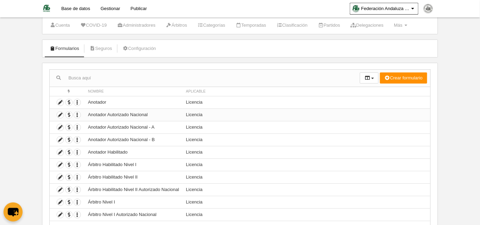
scroll to position [31, 0]
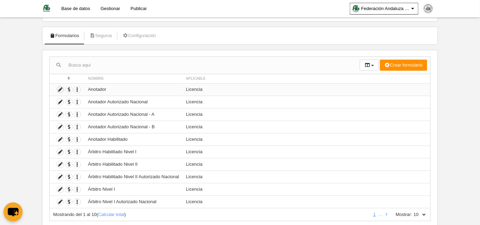
click at [59, 88] on icon at bounding box center [60, 89] width 7 height 7
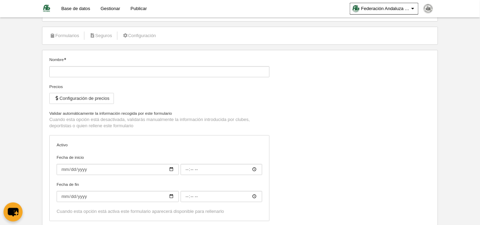
type input "Anotador"
checkbox input "true"
type input "2025-09-10"
type input "00:00"
type input "2026-08-31"
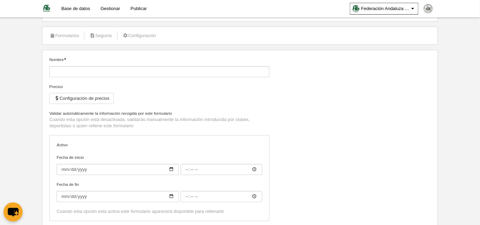
type input "23:59"
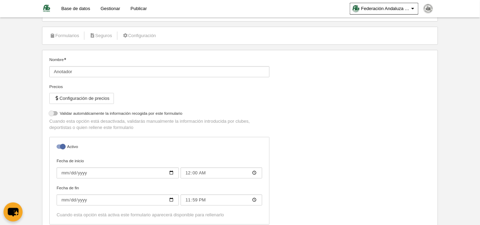
select select "selected"
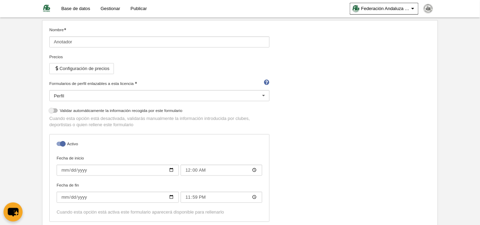
scroll to position [94, 0]
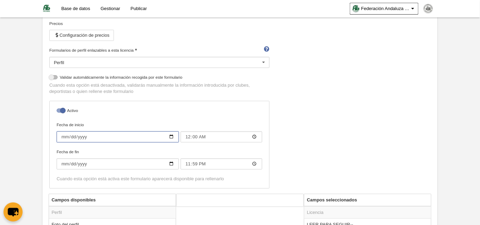
click at [63, 136] on input "2025-09-10" at bounding box center [118, 137] width 122 height 11
type input "2025-09-11"
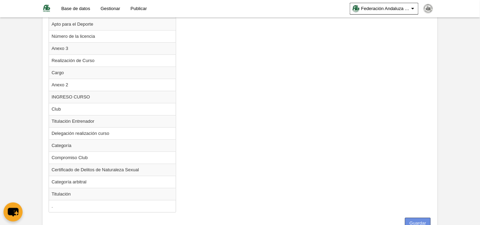
scroll to position [826, 0]
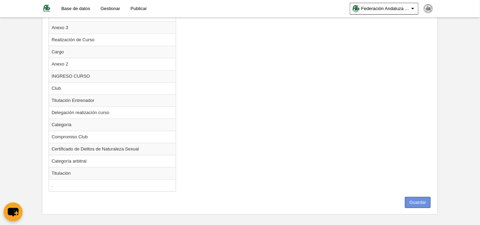
click at [428, 197] on button "Guardar" at bounding box center [418, 202] width 26 height 11
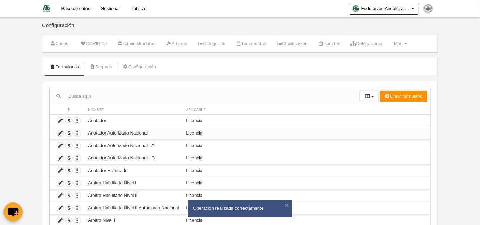
click at [59, 132] on icon at bounding box center [60, 133] width 7 height 7
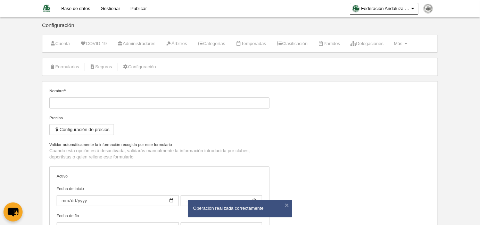
type input "Anotador Autorizado Nacional"
checkbox input "true"
type input "2025-09-10"
type input "00:00"
type input "2026-08-31"
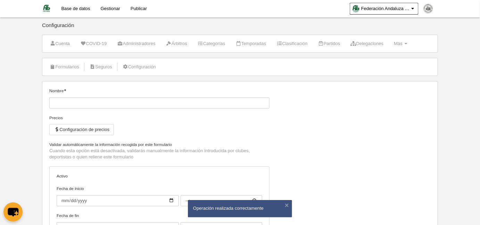
type input "23:59"
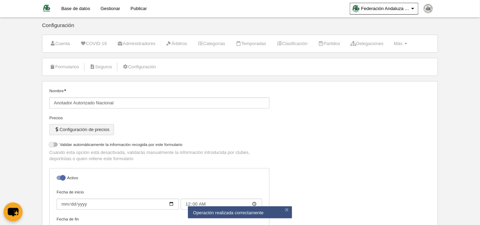
select select "selected"
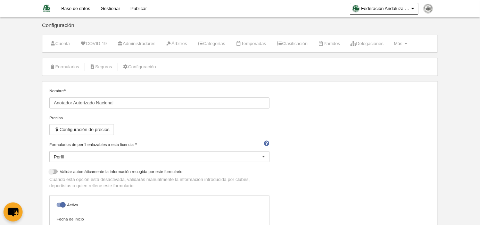
scroll to position [126, 0]
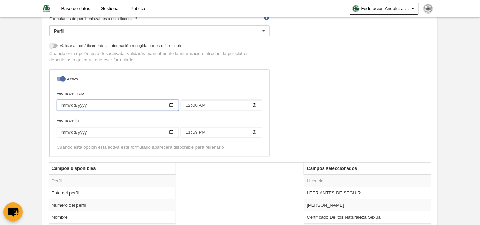
click at [65, 104] on input "2025-09-10" at bounding box center [118, 105] width 122 height 11
type input "2025-09-11"
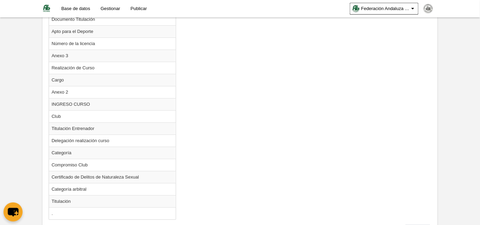
scroll to position [820, 0]
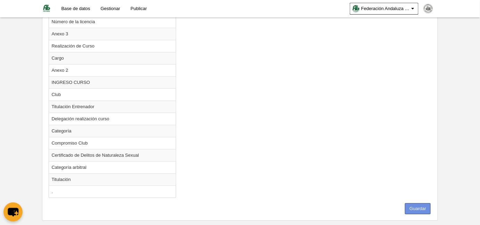
click at [419, 203] on button "Guardar" at bounding box center [418, 208] width 26 height 11
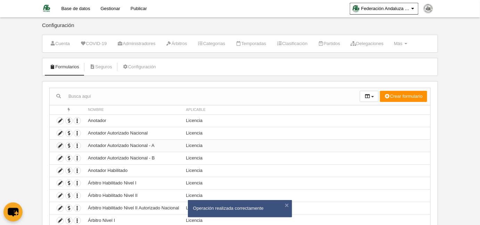
click at [58, 146] on icon at bounding box center [60, 146] width 7 height 7
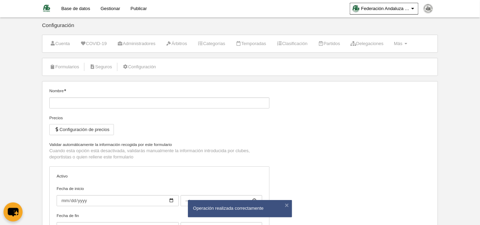
type input "Anotador Autorizado Nacional - A"
checkbox input "true"
type input "2025-09-10"
type input "00:00"
type input "2026-08-31"
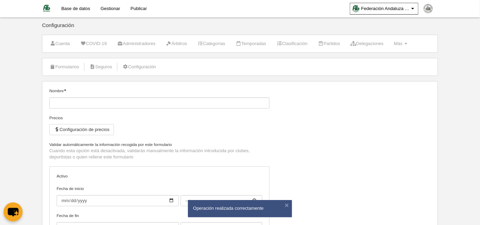
type input "23:59"
select select "selected"
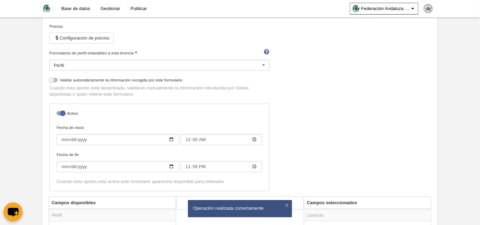
scroll to position [94, 0]
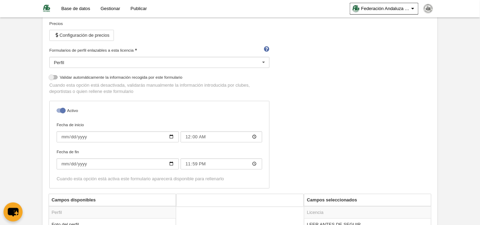
click at [59, 109] on div at bounding box center [61, 111] width 8 height 4
click at [59, 110] on input "checkbox" at bounding box center [59, 112] width 5 height 5
checkbox input "false"
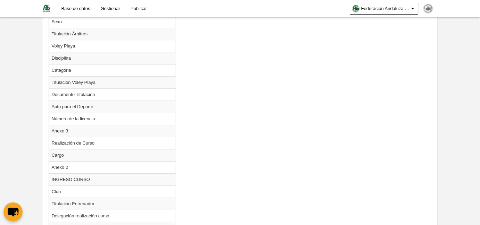
scroll to position [820, 0]
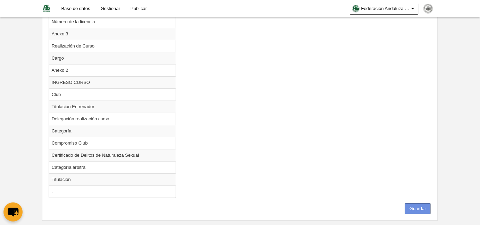
click at [418, 203] on button "Guardar" at bounding box center [418, 208] width 26 height 11
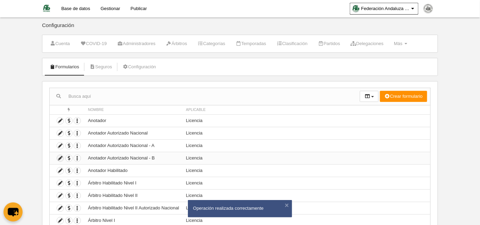
click at [61, 157] on icon at bounding box center [60, 158] width 7 height 7
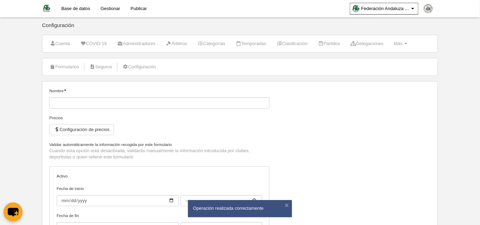
type input "Anotador Autorizado Nacional - B"
checkbox input "true"
type input "2025-09-10"
type input "00:00"
type input "2026-08-31"
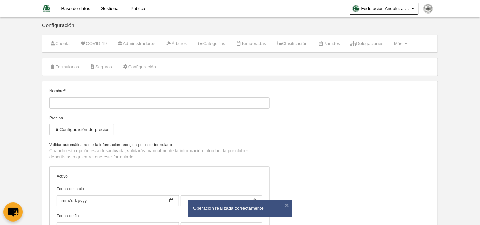
type input "23:59"
select select "selected"
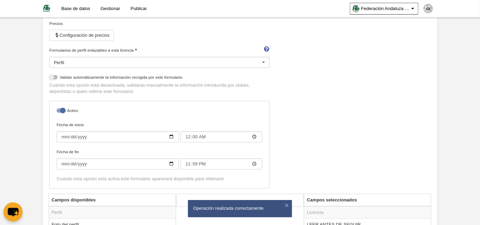
scroll to position [94, 0]
click at [58, 109] on div at bounding box center [61, 111] width 8 height 4
click at [58, 110] on input "checkbox" at bounding box center [59, 112] width 5 height 5
checkbox input "false"
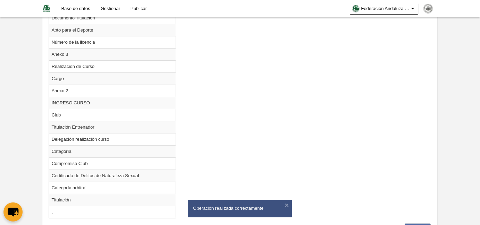
scroll to position [826, 0]
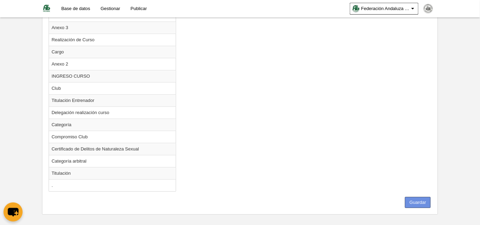
click at [414, 197] on button "Guardar" at bounding box center [418, 202] width 26 height 11
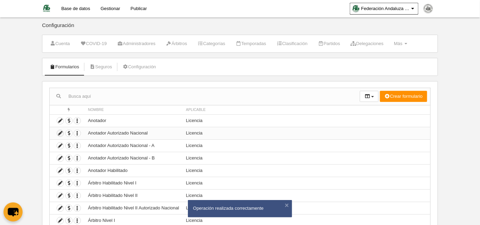
click at [58, 133] on icon at bounding box center [60, 133] width 7 height 7
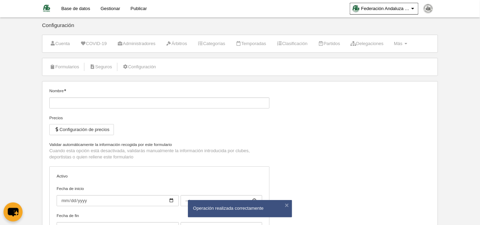
type input "Anotador Autorizado Nacional"
checkbox input "true"
type input "2025-09-11"
type input "00:00"
type input "2026-08-31"
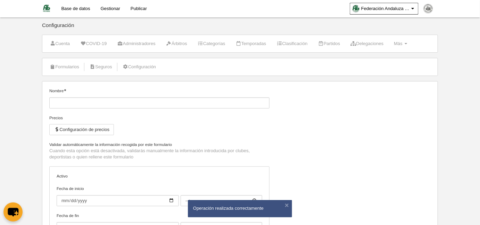
type input "23:59"
select select "selected"
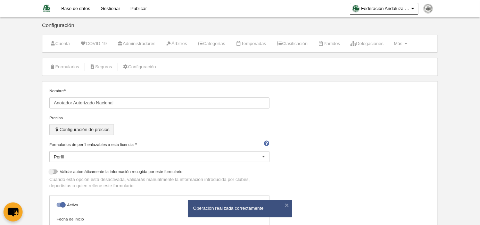
click at [66, 132] on button "Configuración de precios" at bounding box center [81, 129] width 65 height 11
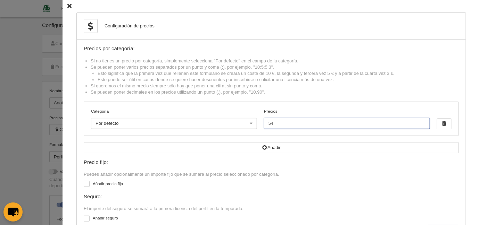
click at [266, 125] on input "54" at bounding box center [347, 123] width 166 height 11
click at [67, 4] on icon at bounding box center [69, 6] width 4 height 5
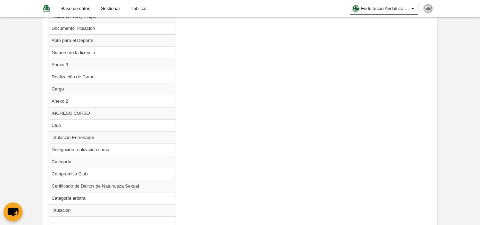
scroll to position [826, 0]
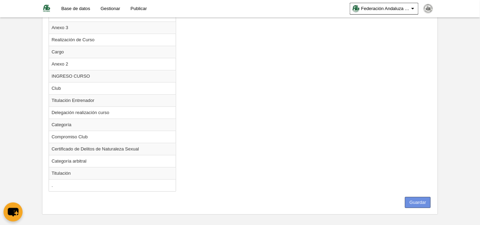
click at [418, 197] on button "Guardar" at bounding box center [418, 202] width 26 height 11
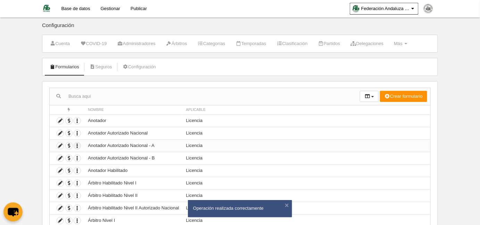
click at [77, 146] on icon "button" at bounding box center [77, 146] width 7 height 7
click at [61, 146] on icon at bounding box center [60, 146] width 7 height 7
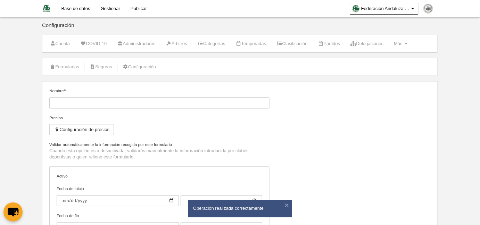
type input "Anotador Autorizado Nacional - A"
type input "2025-09-10"
type input "00:00"
type input "2026-08-31"
type input "23:59"
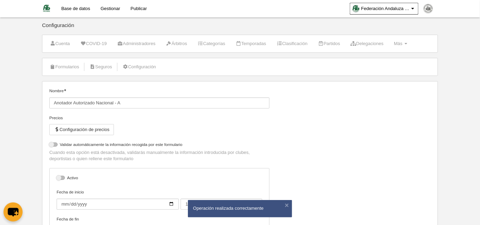
select select "selected"
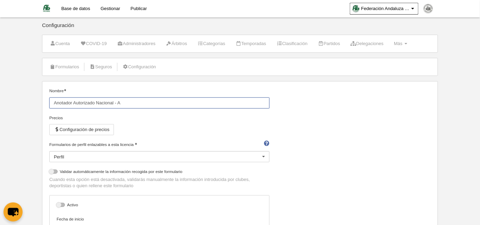
click at [52, 101] on input "Anotador Autorizado Nacional - A" at bounding box center [159, 103] width 220 height 11
drag, startPoint x: 52, startPoint y: 101, endPoint x: 129, endPoint y: 101, distance: 77.1
click at [129, 101] on input "Anotador Autorizado Nacional - A" at bounding box center [159, 103] width 220 height 11
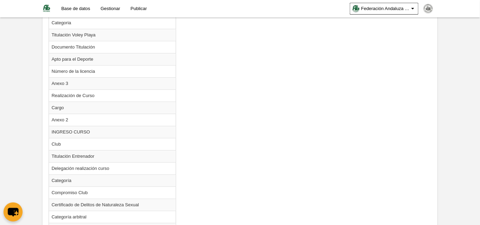
scroll to position [826, 0]
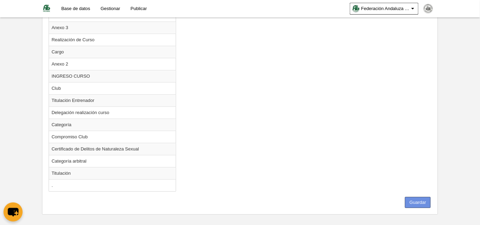
type input "V - A"
click at [423, 197] on button "Guardar" at bounding box center [418, 202] width 26 height 11
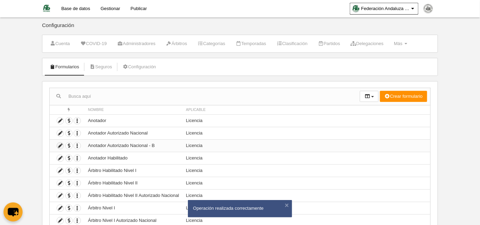
click at [59, 144] on icon at bounding box center [60, 146] width 7 height 7
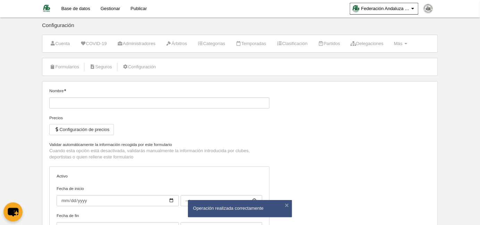
type input "Anotador Autorizado Nacional - B"
type input "2025-09-10"
type input "00:00"
type input "2026-08-31"
type input "23:59"
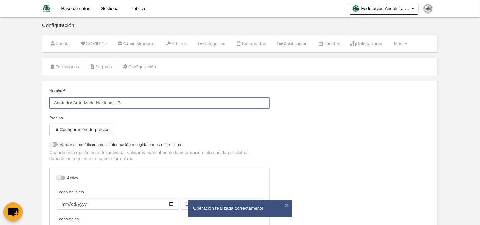
click at [51, 101] on input "Anotador Autorizado Nacional - B" at bounding box center [159, 103] width 220 height 11
select select "selected"
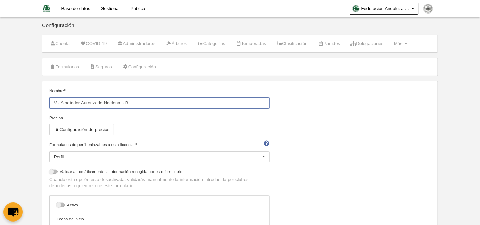
drag, startPoint x: 64, startPoint y: 102, endPoint x: 192, endPoint y: 99, distance: 128.1
click at [191, 99] on input "V - A notador Autorizado Nacional - B" at bounding box center [159, 103] width 220 height 11
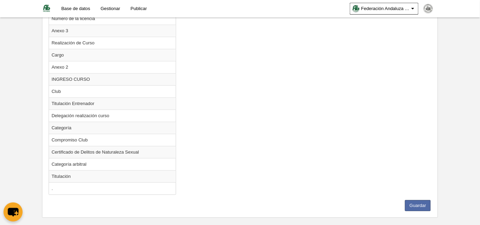
scroll to position [826, 0]
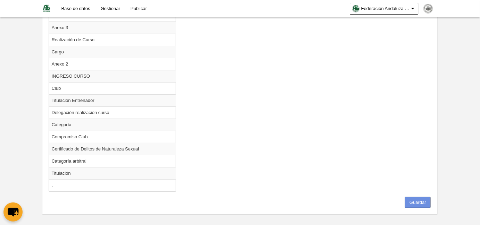
type input "V - A B"
click at [419, 198] on button "Guardar" at bounding box center [418, 202] width 26 height 11
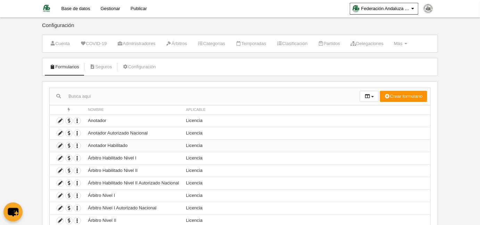
click at [60, 144] on icon at bounding box center [60, 146] width 7 height 7
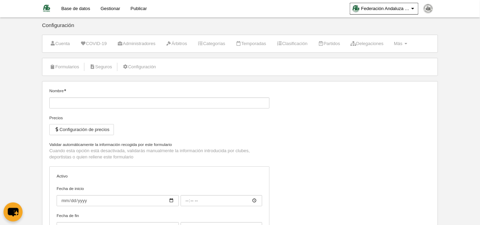
type input "Anotador Habilitado"
checkbox input "true"
type input "2025-09-10"
type input "00:00"
type input "2026-08-31"
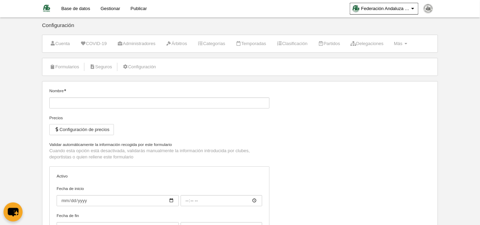
type input "23:59"
select select "selected"
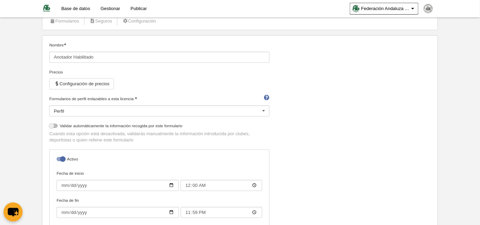
scroll to position [94, 0]
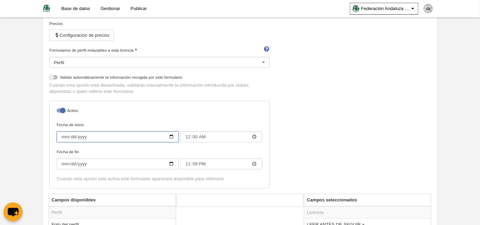
click at [62, 136] on input "2025-09-10" at bounding box center [118, 137] width 122 height 11
type input "2025-09-11"
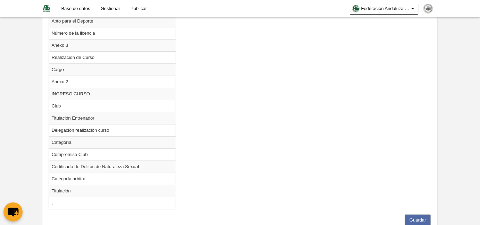
scroll to position [826, 0]
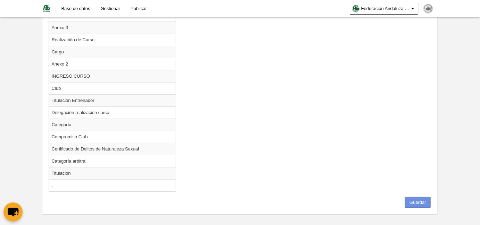
click at [416, 197] on button "Guardar" at bounding box center [418, 202] width 26 height 11
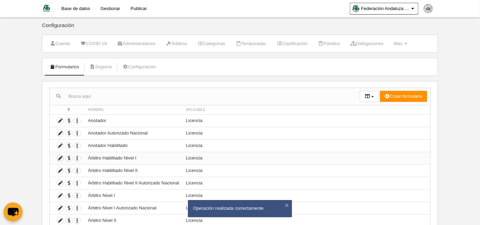
click at [58, 158] on icon at bounding box center [60, 158] width 7 height 7
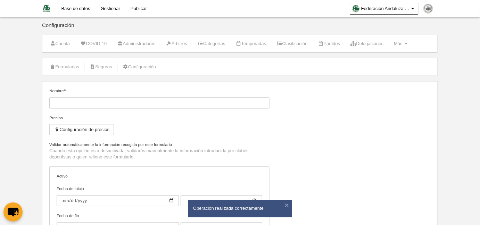
type input "Árbitro Habilitado Nivel I"
checkbox input "true"
type input "2025-09-10"
type input "00:00"
type input "2026-08-31"
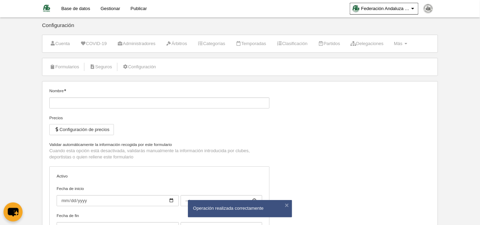
type input "23:59"
select select "selected"
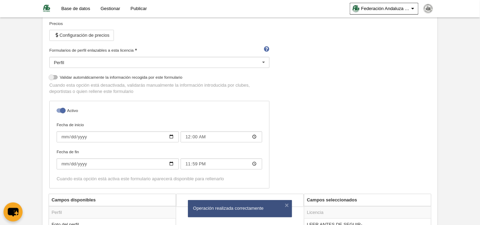
scroll to position [94, 0]
click at [61, 136] on input "2025-09-10" at bounding box center [118, 137] width 122 height 11
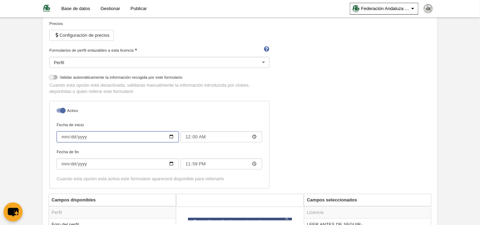
type input "2025-09-11"
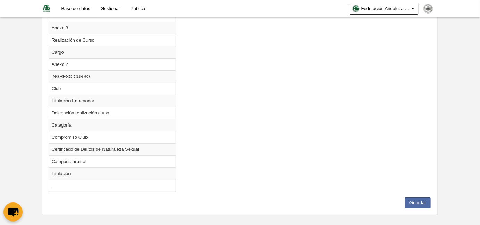
scroll to position [826, 0]
click at [424, 197] on button "Guardar" at bounding box center [418, 202] width 26 height 11
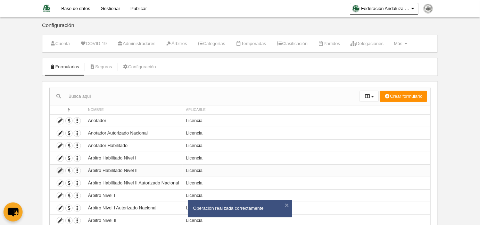
click at [58, 168] on icon at bounding box center [60, 171] width 7 height 7
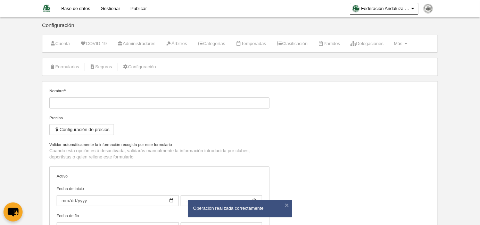
type input "Árbitro Habilitado Nivel II"
checkbox input "true"
type input "2025-09-10"
type input "00:00"
type input "2026-08-31"
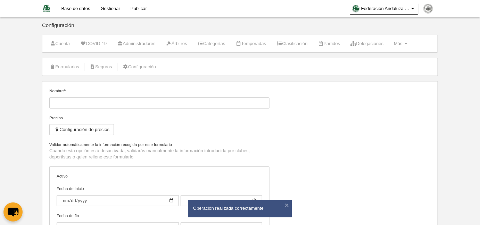
type input "23:59"
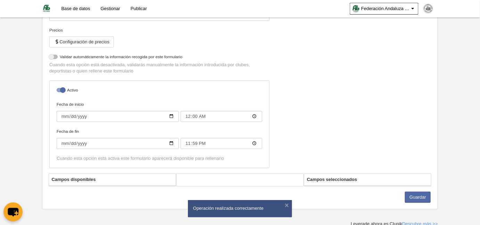
scroll to position [89, 0]
select select "selected"
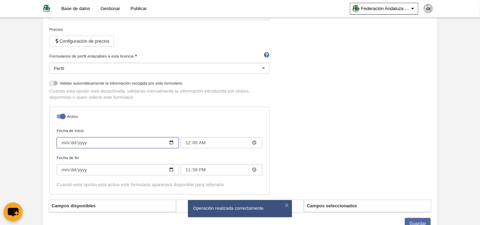
click at [64, 142] on input "2025-09-10" at bounding box center [118, 142] width 122 height 11
type input "2025-09-11"
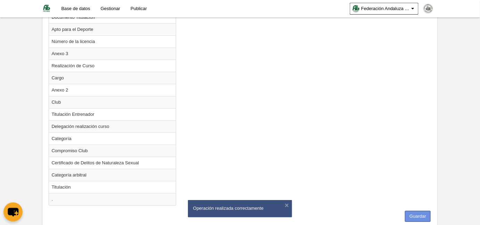
scroll to position [814, 0]
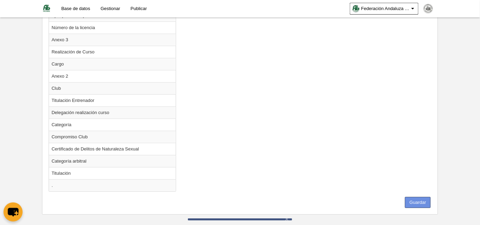
click at [411, 197] on button "Guardar" at bounding box center [418, 202] width 26 height 11
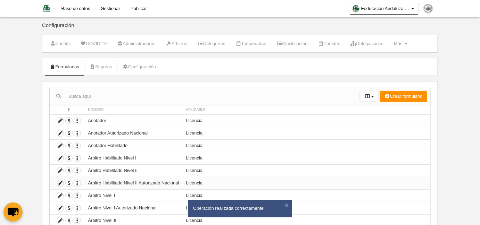
click at [59, 182] on icon at bounding box center [60, 183] width 7 height 7
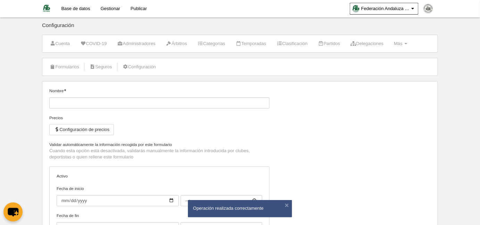
type input "Árbitro Habilitado Nivel II Autorizado Nacional"
checkbox input "true"
type input "2025-09-10"
type input "00:00"
type input "2026-08-31"
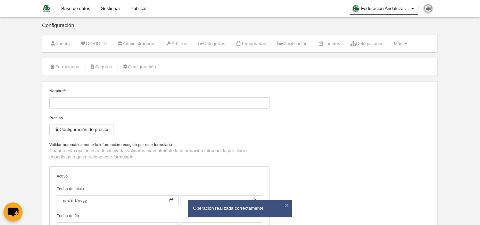
type input "23:59"
select select "selected"
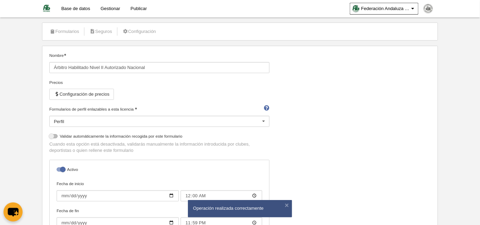
scroll to position [63, 0]
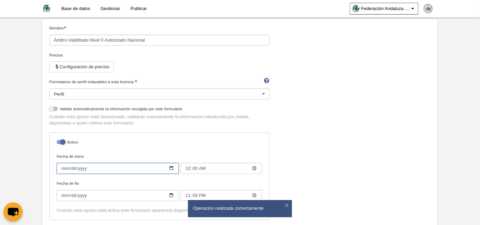
click at [64, 167] on input "2025-09-10" at bounding box center [118, 168] width 122 height 11
type input "2025-09-11"
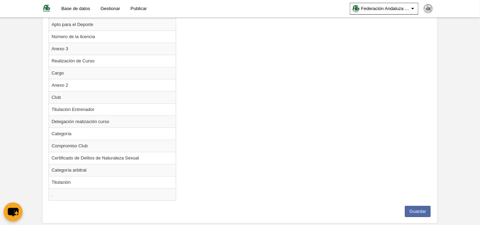
scroll to position [814, 0]
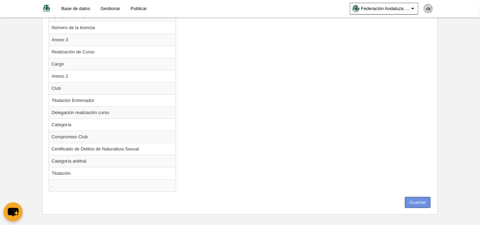
click at [416, 197] on button "Guardar" at bounding box center [418, 202] width 26 height 11
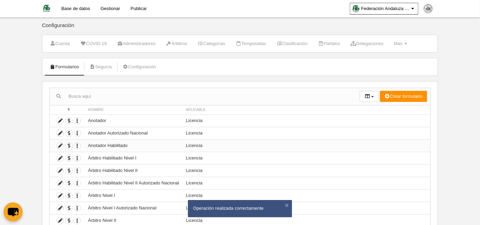
scroll to position [50, 0]
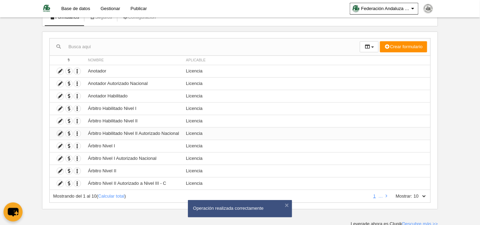
click at [61, 132] on icon at bounding box center [60, 134] width 7 height 7
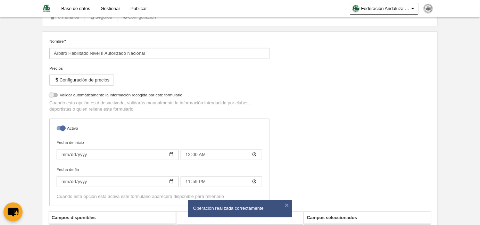
select select "selected"
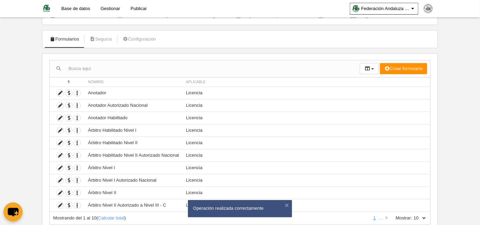
scroll to position [50, 0]
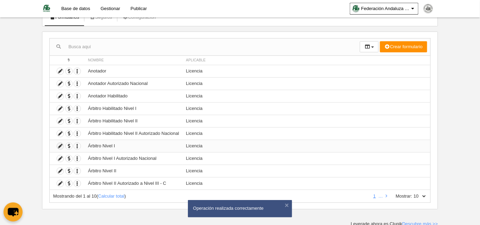
click at [59, 145] on icon at bounding box center [60, 146] width 7 height 7
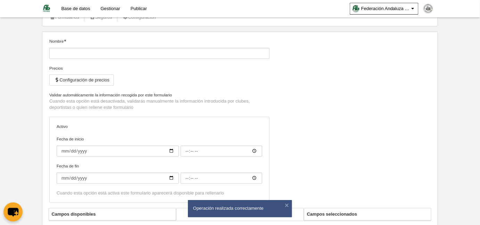
type input "Árbitro Nivel I"
checkbox input "true"
type input "2025-09-10"
type input "00:00"
type input "2026-08-31"
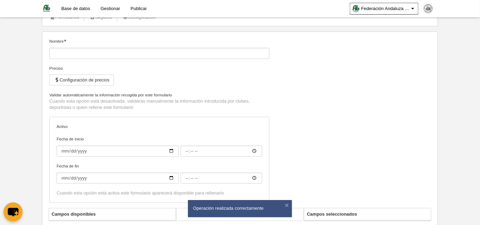
type input "23:59"
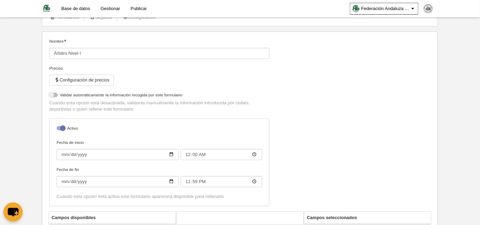
select select "selected"
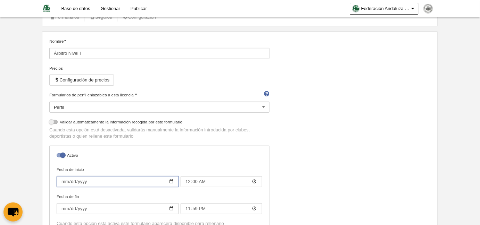
click at [63, 180] on input "2025-09-10" at bounding box center [118, 181] width 122 height 11
type input "2025-09-11"
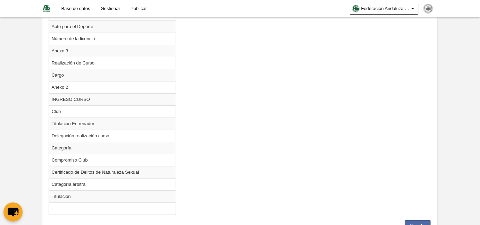
scroll to position [826, 0]
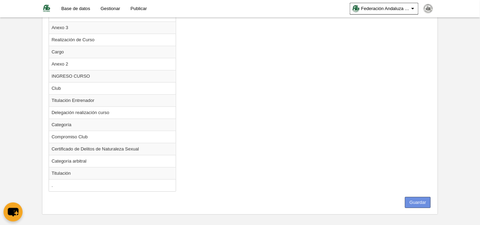
click at [420, 197] on button "Guardar" at bounding box center [418, 202] width 26 height 11
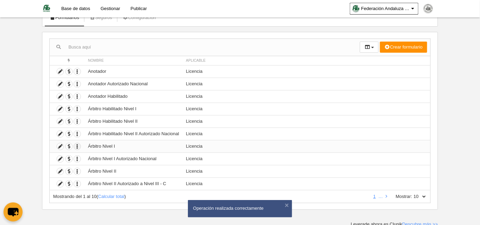
scroll to position [50, 0]
click at [60, 144] on icon at bounding box center [60, 146] width 7 height 7
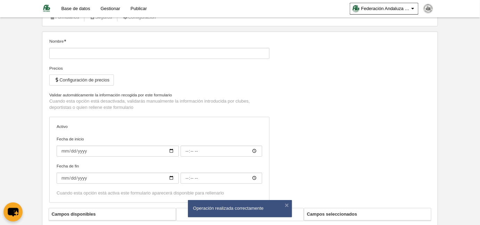
type input "Árbitro Nivel I"
checkbox input "true"
type input "2025-09-11"
type input "00:00"
type input "2026-08-31"
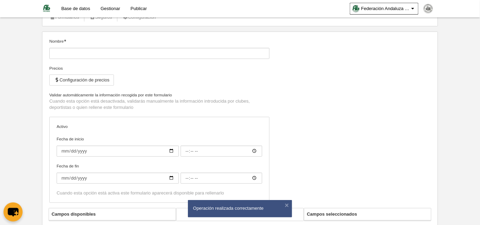
type input "23:59"
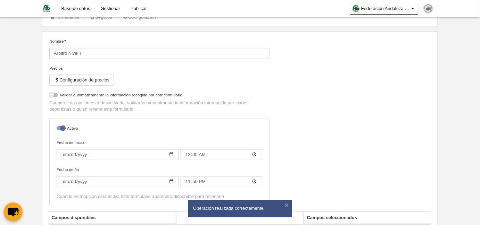
select select "selected"
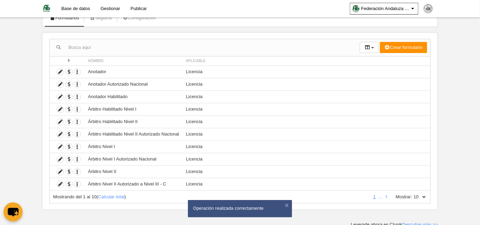
scroll to position [50, 0]
click at [59, 156] on icon at bounding box center [60, 158] width 7 height 7
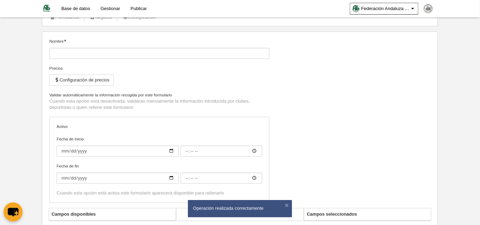
type input "Árbitro Nivel I Autorizado Nacional"
checkbox input "true"
type input "2025-09-10"
type input "00:00"
type input "2026-08-31"
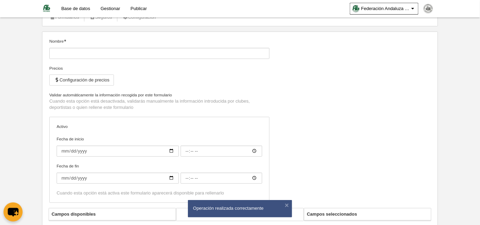
type input "23:59"
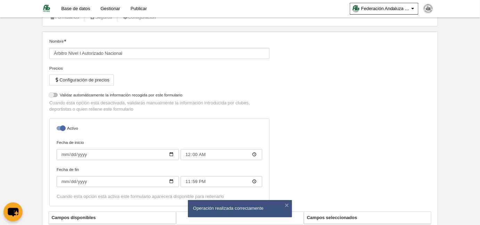
select select "selected"
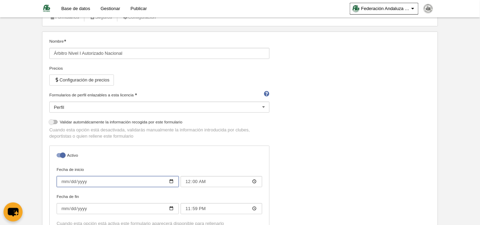
click at [66, 179] on input "2025-09-10" at bounding box center [118, 181] width 122 height 11
type input "2025-09-11"
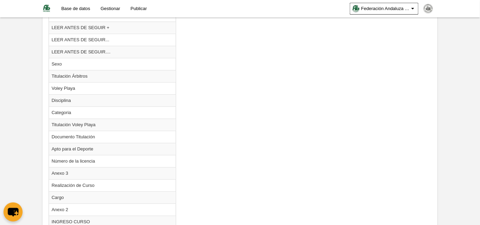
scroll to position [826, 0]
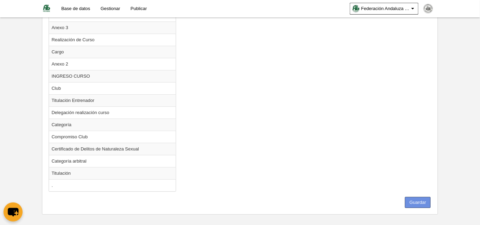
click at [419, 197] on button "Guardar" at bounding box center [418, 202] width 26 height 11
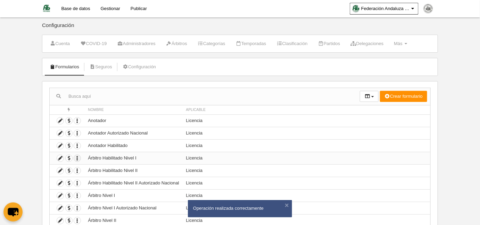
scroll to position [50, 0]
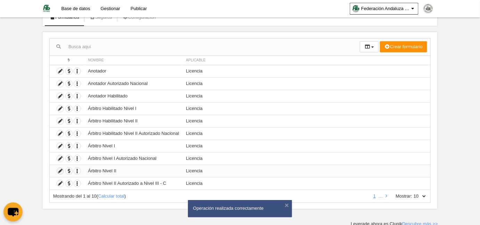
click at [59, 169] on icon at bounding box center [60, 171] width 7 height 7
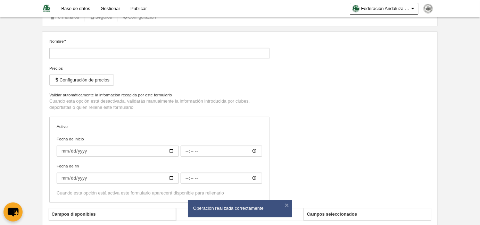
type input "Árbitro Nivel II"
checkbox input "true"
type input "2025-09-10"
type input "00:00"
type input "2026-08-31"
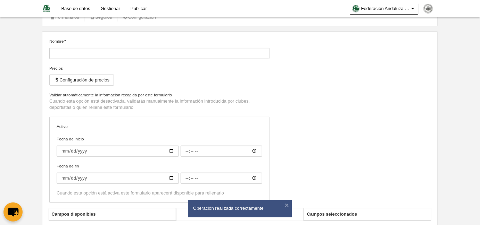
type input "23:59"
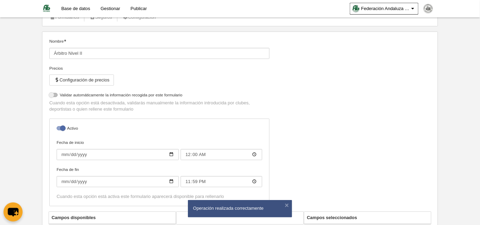
select select "selected"
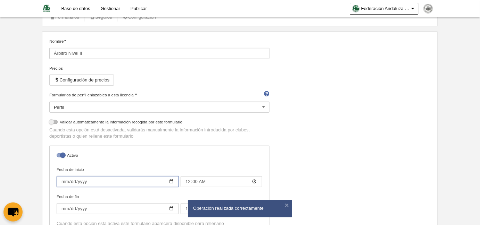
click at [62, 183] on input "2025-09-10" at bounding box center [118, 181] width 122 height 11
type input "2025-09-11"
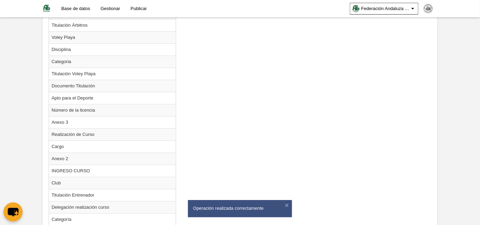
scroll to position [839, 0]
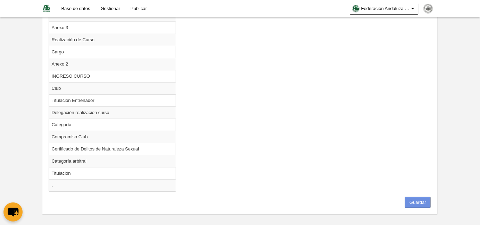
click at [421, 197] on button "Guardar" at bounding box center [418, 202] width 26 height 11
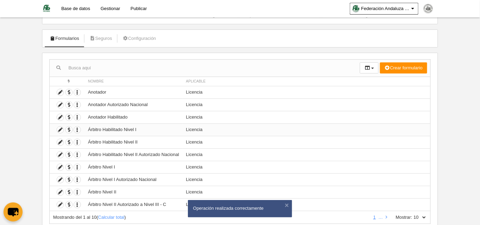
scroll to position [50, 0]
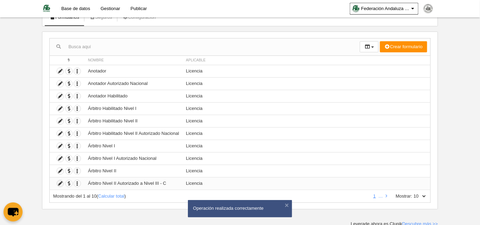
click at [59, 182] on icon at bounding box center [60, 183] width 7 height 7
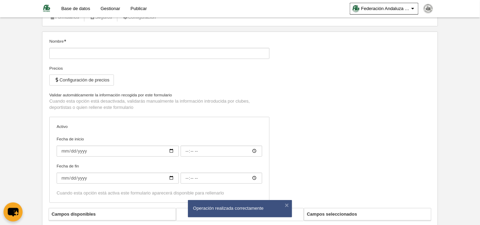
type input "Árbitro Nivel II Autorizado a Nivel III - C"
checkbox input "true"
type input "2025-09-10"
type input "00:00"
type input "2026-08-31"
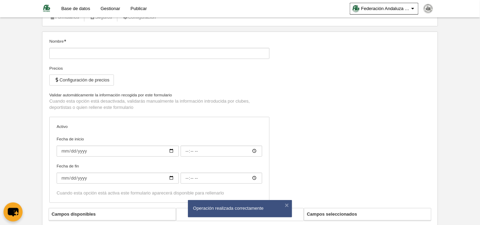
type input "23:59"
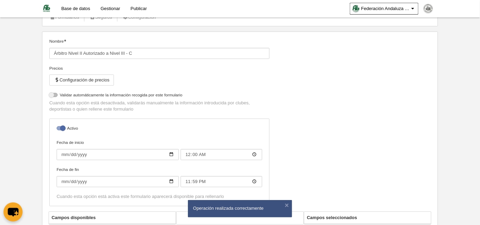
select select "selected"
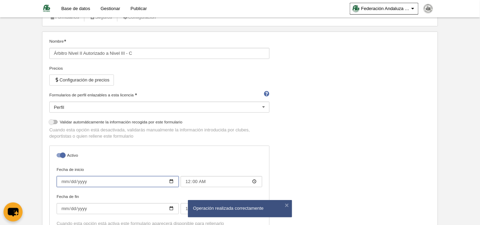
click at [64, 180] on input "2025-09-10" at bounding box center [118, 181] width 122 height 11
type input "2025-09-11"
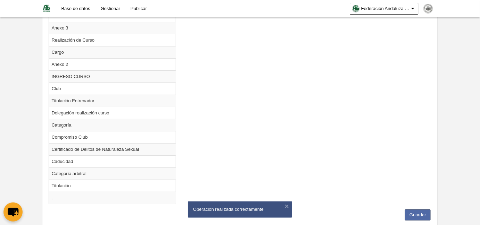
scroll to position [839, 0]
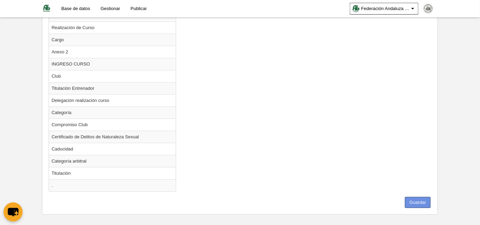
click at [419, 197] on button "Guardar" at bounding box center [418, 202] width 26 height 11
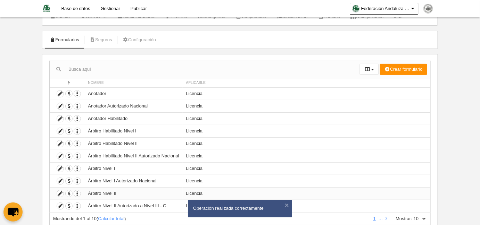
scroll to position [50, 0]
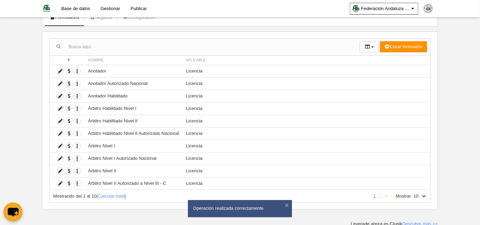
click at [386, 194] on icon at bounding box center [386, 196] width 2 height 5
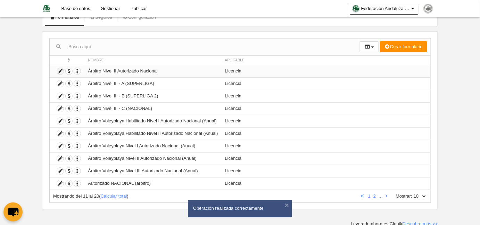
click at [60, 69] on icon at bounding box center [60, 71] width 7 height 7
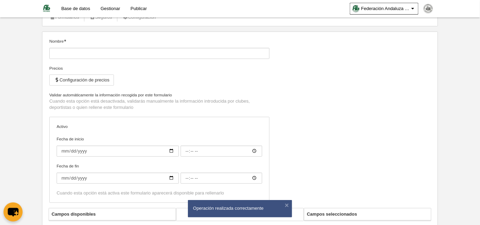
type input "Árbitro Nivel II Autorizado Nacional"
checkbox input "true"
type input "2025-09-10"
type input "00:00"
type input "2026-08-31"
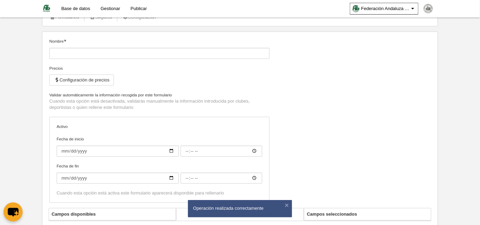
type input "23:59"
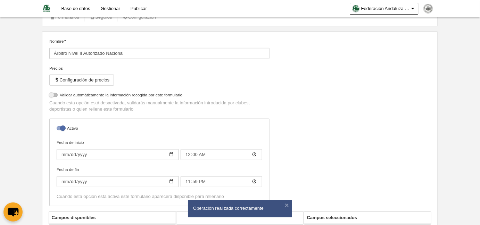
select select "selected"
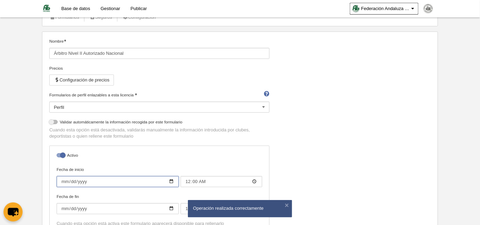
click at [64, 180] on input "2025-09-10" at bounding box center [118, 181] width 122 height 11
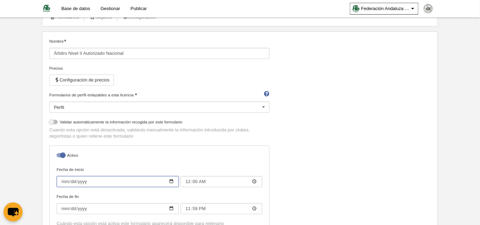
type input "2025-09-11"
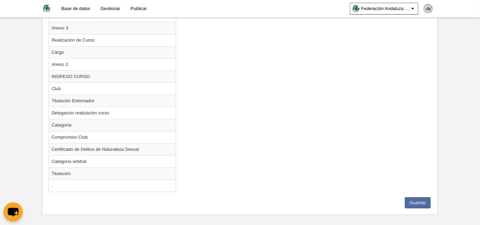
scroll to position [826, 0]
click at [423, 198] on button "Guardar" at bounding box center [418, 202] width 26 height 11
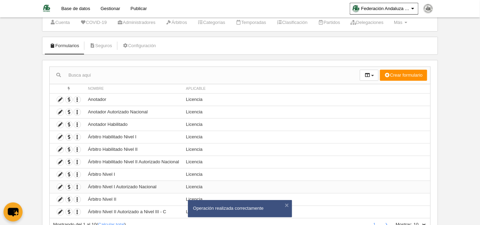
scroll to position [50, 0]
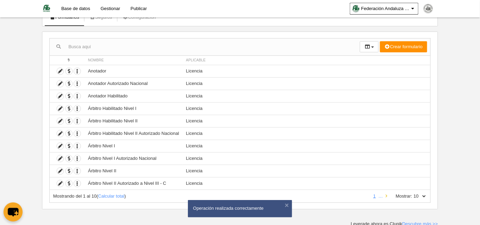
click at [387, 194] on icon at bounding box center [386, 196] width 2 height 5
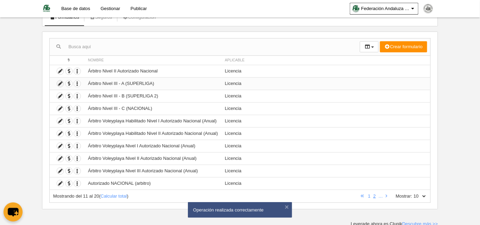
click at [60, 83] on icon at bounding box center [60, 84] width 7 height 7
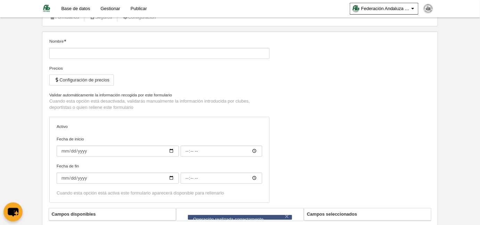
type input "Árbitro Nivel III - A (SUPERLIGA)"
checkbox input "true"
type input "2025-09-10"
type input "00:00"
type input "2026-08-31"
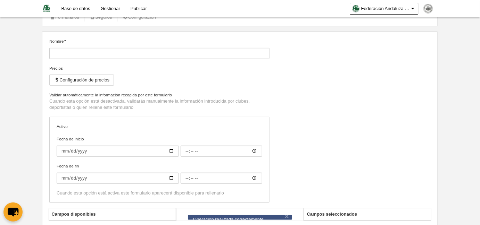
type input "23:59"
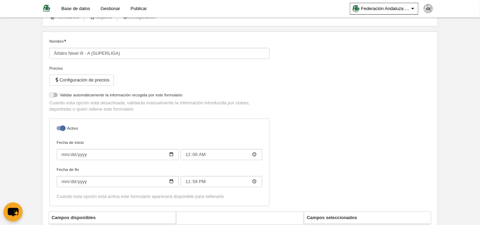
select select "selected"
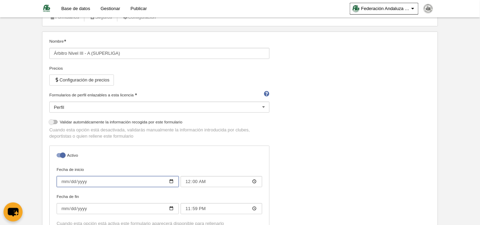
click at [62, 180] on input "2025-09-10" at bounding box center [118, 181] width 122 height 11
type input "2025-09-11"
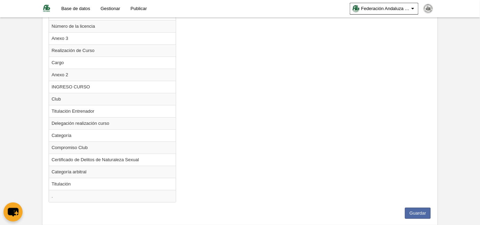
scroll to position [839, 0]
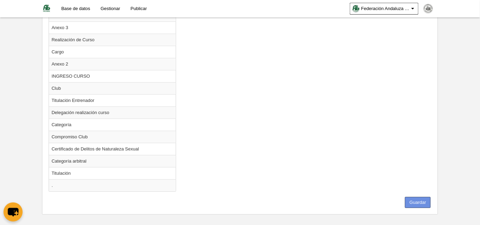
click at [424, 197] on button "Guardar" at bounding box center [418, 202] width 26 height 11
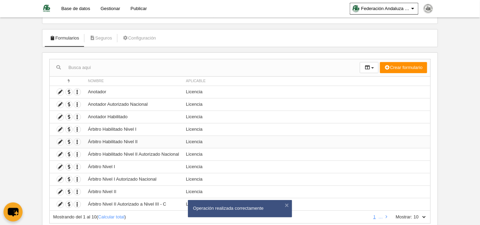
scroll to position [50, 0]
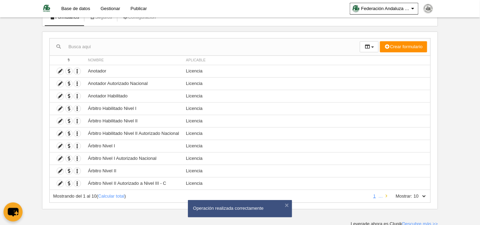
click at [386, 195] on icon at bounding box center [386, 196] width 2 height 5
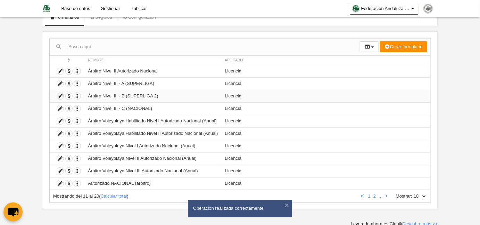
click at [60, 95] on icon at bounding box center [60, 96] width 7 height 7
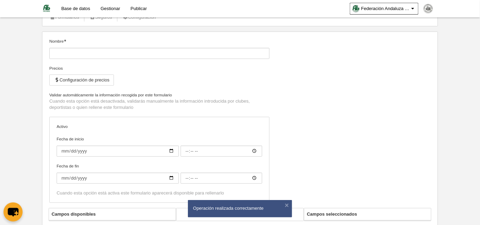
type input "Árbitro Nivel III - B (SUPERLIGA 2)"
checkbox input "true"
type input "2025-09-10"
type input "00:00"
type input "2026-08-31"
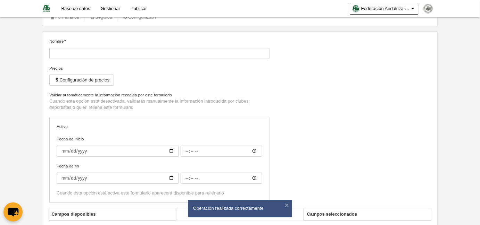
type input "23:59"
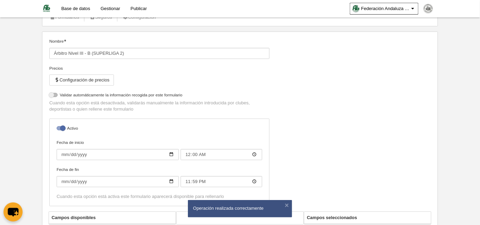
select select "selected"
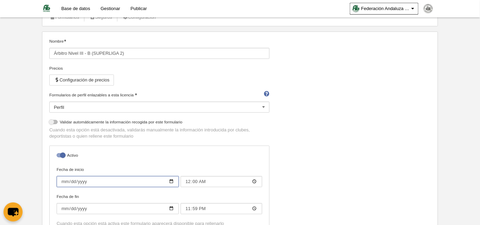
click at [63, 180] on input "2025-09-10" at bounding box center [118, 181] width 122 height 11
type input "2025-09-11"
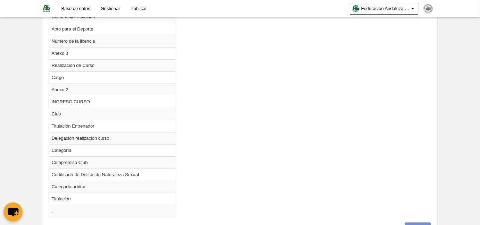
scroll to position [839, 0]
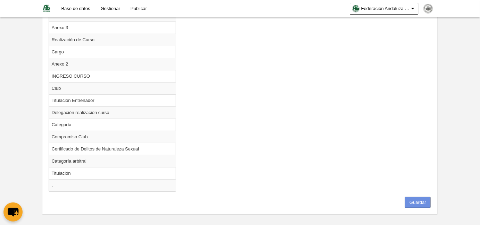
click at [427, 197] on button "Guardar" at bounding box center [418, 202] width 26 height 11
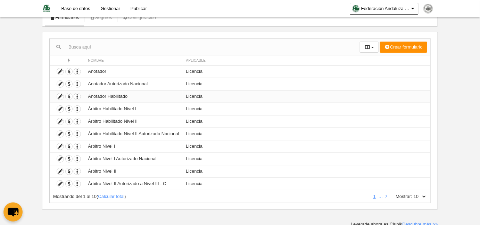
scroll to position [50, 0]
click at [386, 194] on icon at bounding box center [386, 196] width 2 height 5
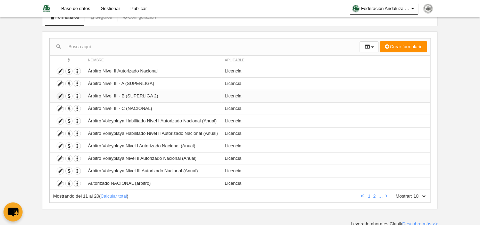
click at [60, 94] on icon at bounding box center [60, 96] width 7 height 7
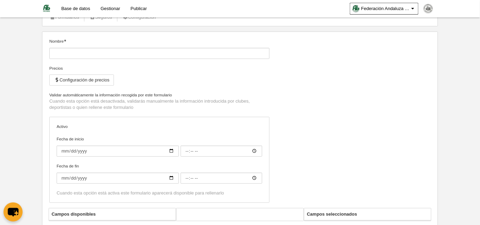
type input "Árbitro Nivel III - B (SUPERLIGA 2)"
checkbox input "true"
type input "2025-09-11"
type input "00:00"
type input "2026-08-31"
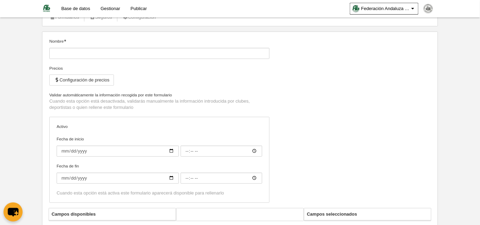
type input "23:59"
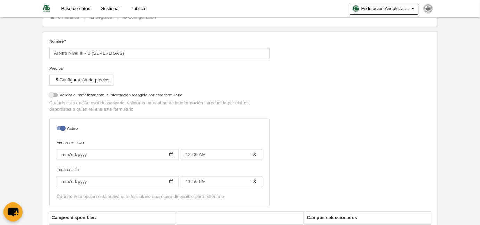
select select "selected"
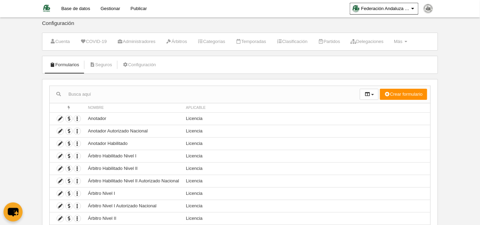
scroll to position [50, 0]
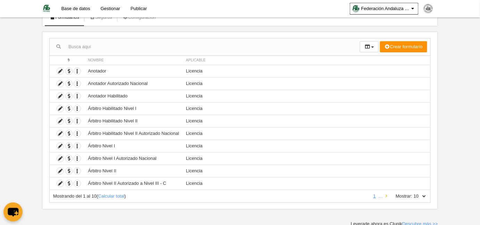
click at [385, 195] on link at bounding box center [386, 196] width 5 height 5
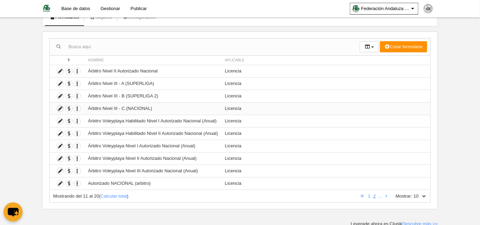
click at [58, 108] on icon at bounding box center [60, 109] width 7 height 7
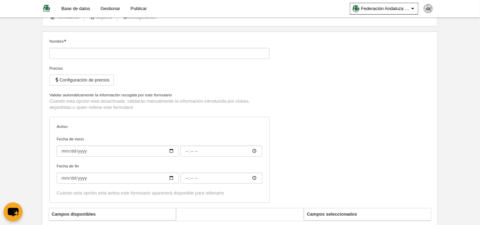
type input "Árbitro Nivel III - C (NACIONAL)"
checkbox input "true"
type input "2025-09-10"
type input "00:00"
type input "2026-08-31"
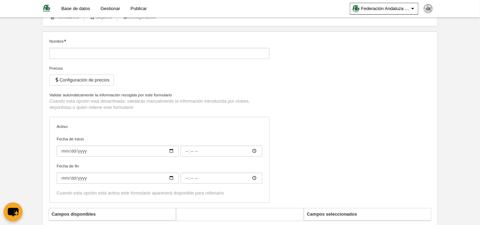
type input "23:59"
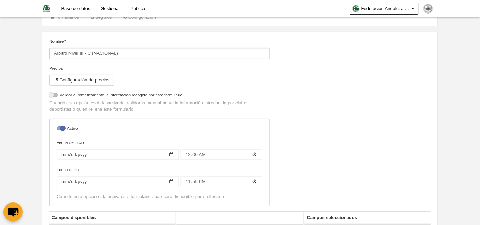
select select "selected"
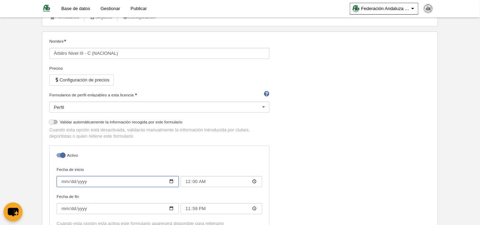
click at [62, 183] on input "2025-09-10" at bounding box center [118, 181] width 122 height 11
type input "2025-09-11"
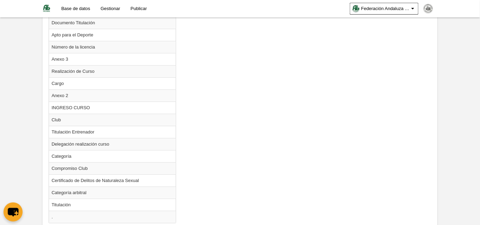
scroll to position [839, 0]
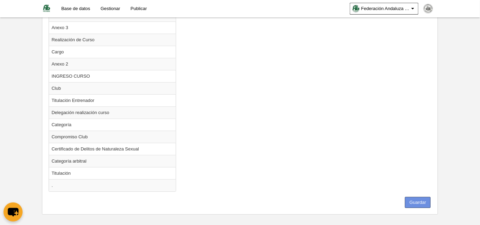
click at [422, 199] on button "Guardar" at bounding box center [418, 202] width 26 height 11
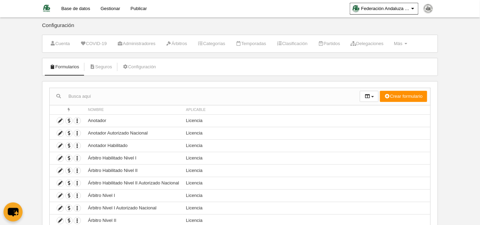
click at [108, 94] on input "text" at bounding box center [205, 96] width 310 height 10
type input "vp"
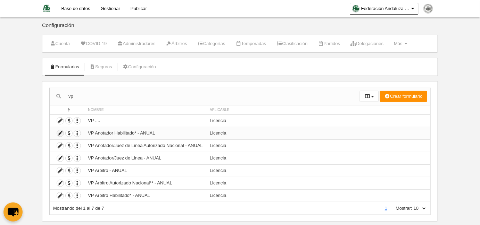
click at [58, 130] on icon at bounding box center [60, 133] width 7 height 7
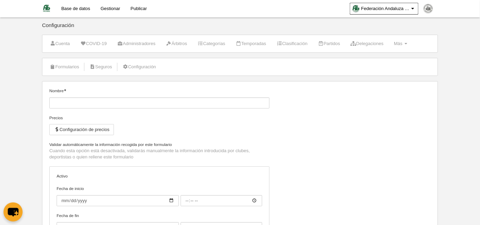
type input "VP Anotador Habilitado* - ANUAL"
checkbox input "true"
type input "2025-09-10"
type input "00:00"
type input "2026-05-31"
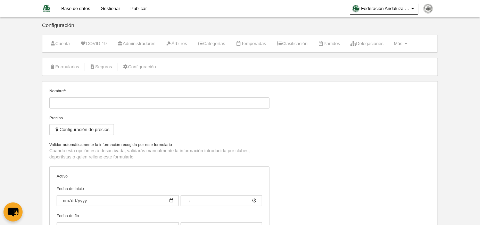
type input "23:59"
select select "selected"
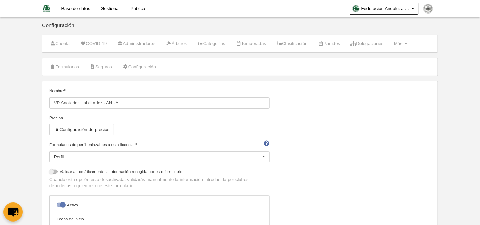
click at [64, 203] on div at bounding box center [61, 205] width 8 height 4
click at [61, 205] on input "checkbox" at bounding box center [59, 207] width 5 height 5
click at [65, 205] on label at bounding box center [62, 205] width 10 height 6
click at [61, 205] on input "checkbox" at bounding box center [59, 207] width 5 height 5
checkbox input "true"
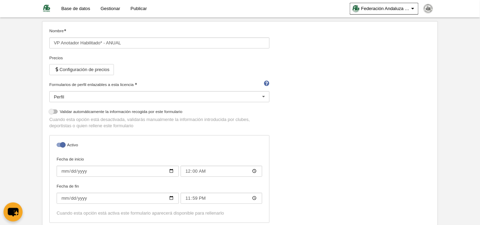
scroll to position [126, 0]
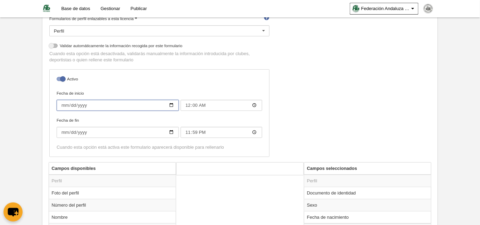
click at [64, 103] on input "2025-09-10" at bounding box center [118, 105] width 122 height 11
type input "2025-09-11"
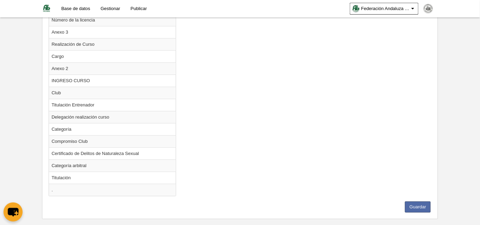
scroll to position [802, 0]
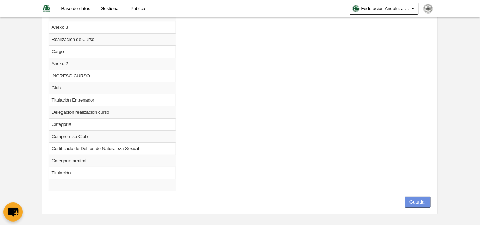
click at [414, 197] on button "Guardar" at bounding box center [418, 202] width 26 height 11
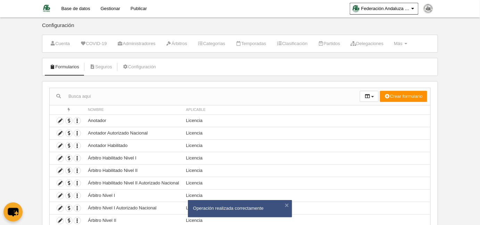
click at [85, 97] on input "text" at bounding box center [205, 96] width 310 height 10
type input "vp"
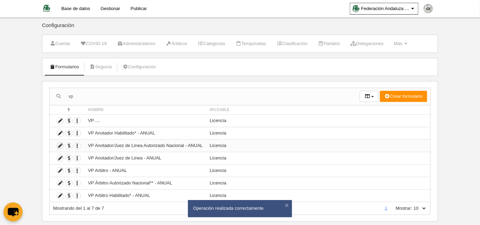
click at [61, 144] on icon at bounding box center [60, 146] width 7 height 7
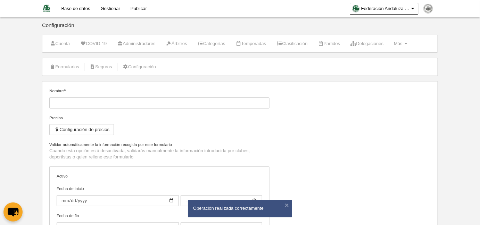
type input "VP Anotador/Juez de Linea Autorizado Nacional - ANUAL"
checkbox input "true"
type input "2025-09-10"
type input "00:00"
type input "2026-05-31"
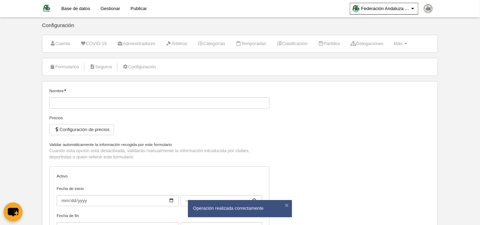
type input "23:59"
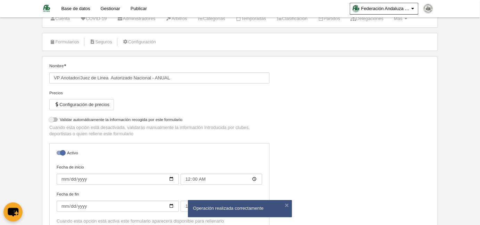
scroll to position [63, 0]
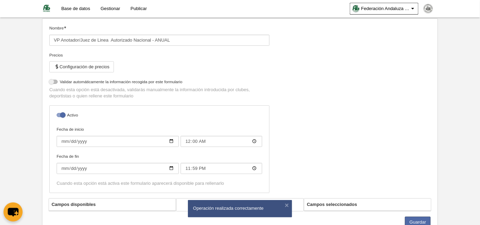
select select "selected"
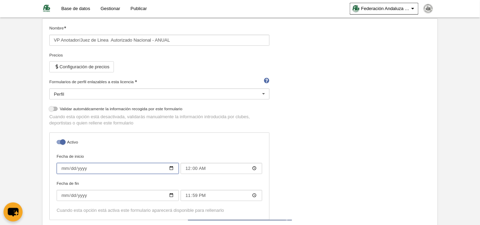
click at [60, 167] on input "2025-09-10" at bounding box center [118, 168] width 122 height 11
type input "2025-09-11"
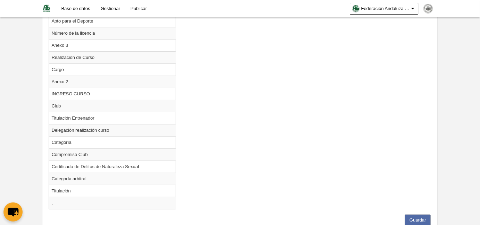
scroll to position [839, 0]
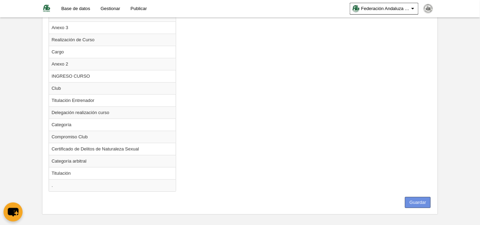
click at [425, 197] on button "Guardar" at bounding box center [418, 202] width 26 height 11
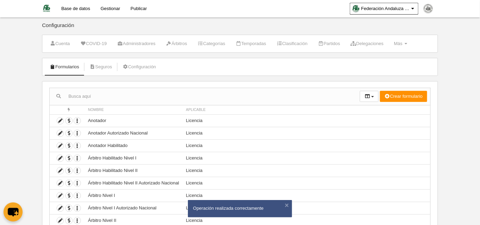
click at [84, 99] on input "text" at bounding box center [205, 96] width 310 height 10
type input "vp"
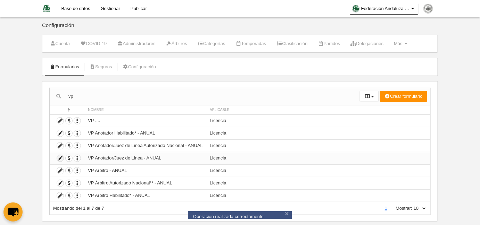
click at [60, 158] on icon at bounding box center [60, 158] width 7 height 7
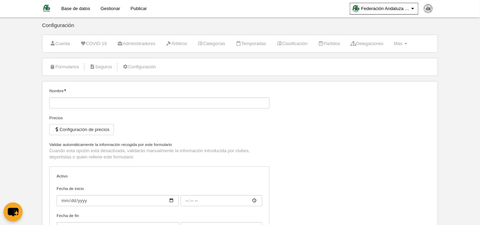
type input "VP Anotador/Juez de Linea - ANUAL"
checkbox input "true"
type input "2025-09-10"
type input "00:00"
type input "2026-05-31"
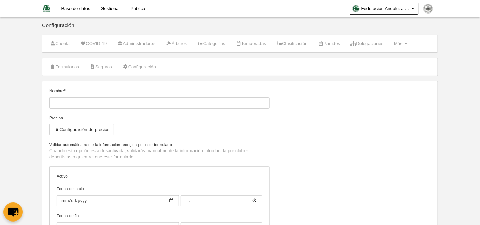
type input "23:59"
select select "selected"
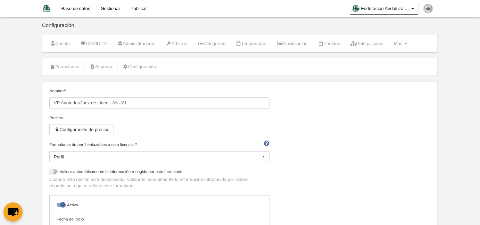
scroll to position [94, 0]
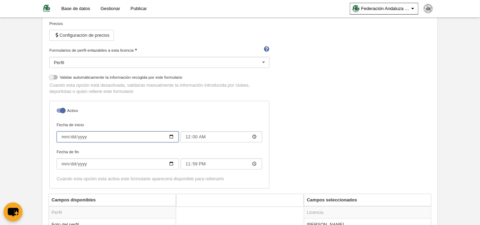
click at [61, 136] on input "2025-09-10" at bounding box center [118, 137] width 122 height 11
type input "2025-09-11"
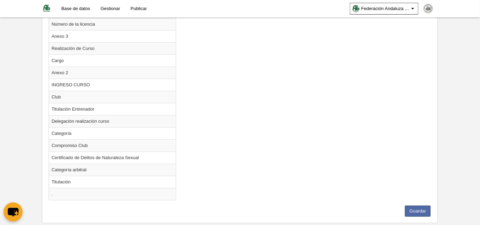
scroll to position [839, 0]
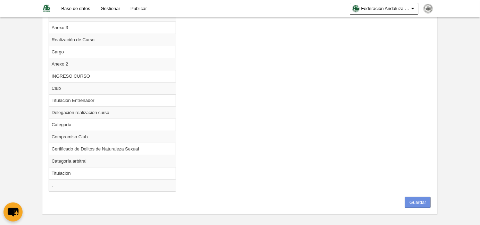
click at [421, 197] on button "Guardar" at bounding box center [418, 202] width 26 height 11
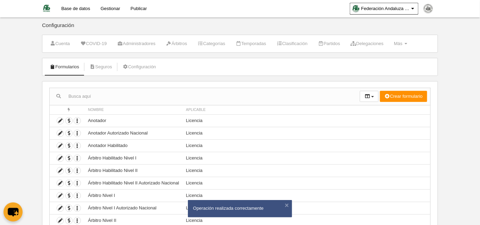
click at [92, 99] on input "text" at bounding box center [205, 96] width 310 height 10
type input "vp"
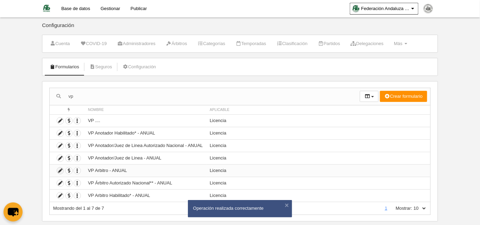
click at [58, 168] on icon at bounding box center [60, 171] width 7 height 7
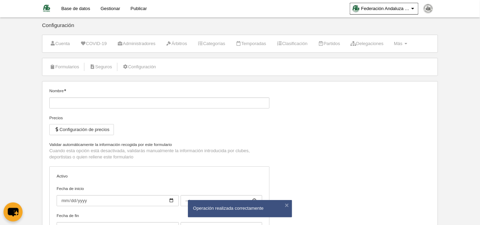
type input "VP Arbitro - ANUAL"
checkbox input "true"
type input "2025-09-10"
type input "00:00"
type input "2026-05-31"
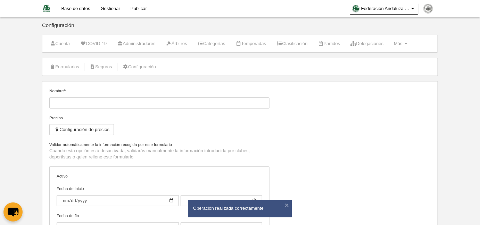
type input "23:59"
select select "selected"
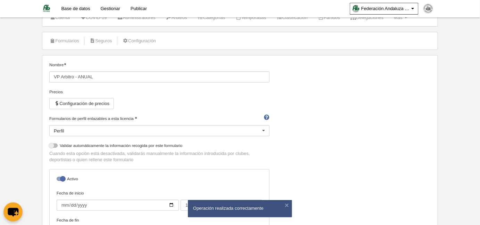
scroll to position [63, 0]
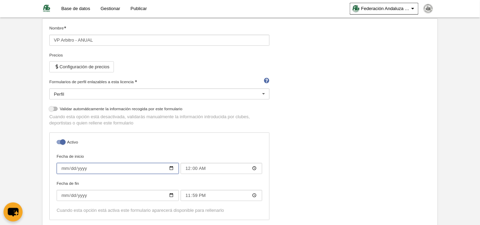
click at [61, 168] on input "2025-09-10" at bounding box center [118, 168] width 122 height 11
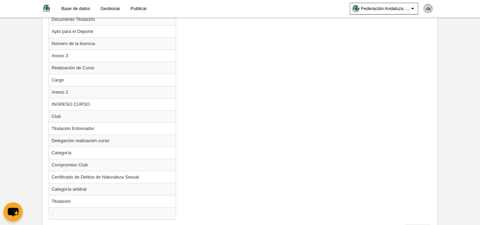
scroll to position [839, 0]
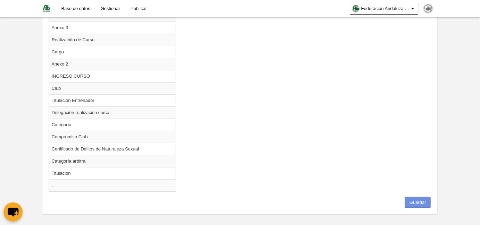
click at [416, 197] on button "Guardar" at bounding box center [418, 202] width 26 height 11
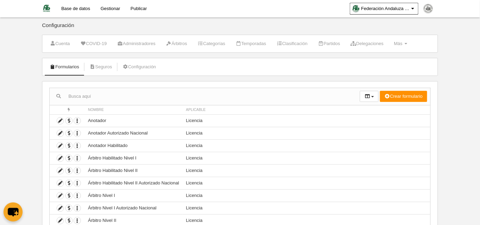
click at [106, 97] on input "text" at bounding box center [205, 96] width 310 height 10
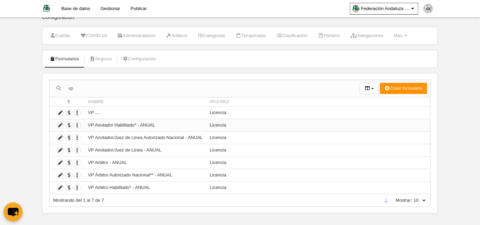
scroll to position [12, 0]
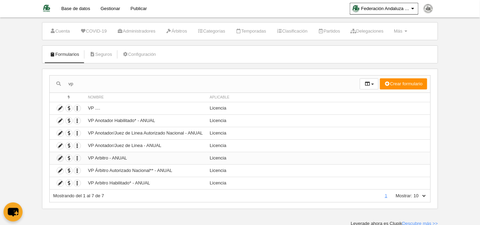
click at [60, 157] on icon at bounding box center [60, 158] width 7 height 7
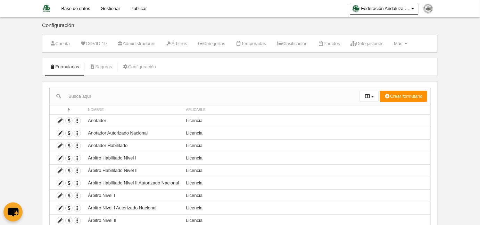
click at [70, 100] on input "text" at bounding box center [205, 96] width 310 height 10
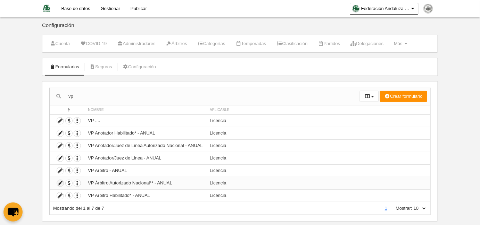
click at [60, 183] on icon at bounding box center [60, 183] width 7 height 7
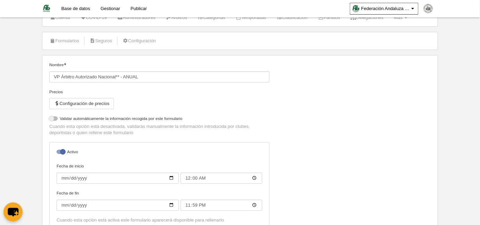
scroll to position [85, 0]
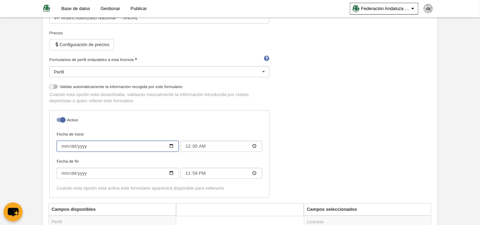
click at [65, 144] on input "2025-09-10" at bounding box center [118, 146] width 122 height 11
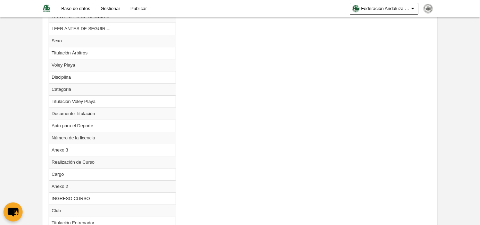
scroll to position [839, 0]
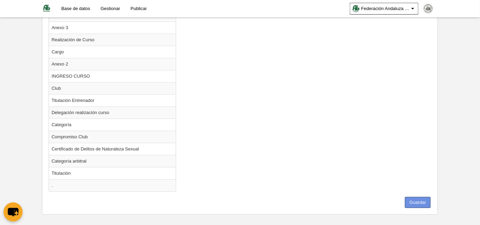
click at [428, 197] on button "Guardar" at bounding box center [418, 202] width 26 height 11
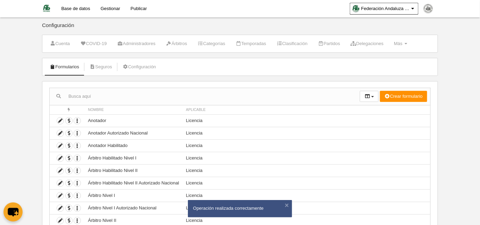
click at [95, 96] on input "text" at bounding box center [205, 96] width 310 height 10
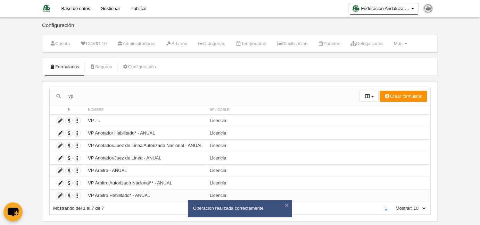
click at [61, 195] on icon at bounding box center [60, 196] width 7 height 7
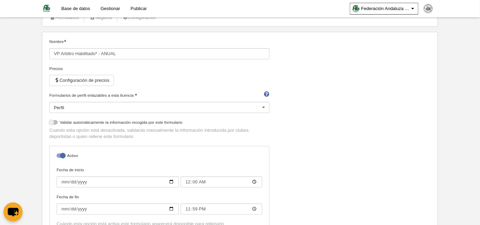
scroll to position [94, 0]
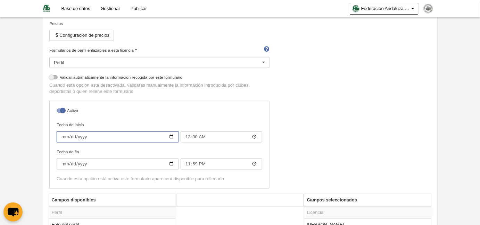
click at [64, 136] on input "2025-09-10" at bounding box center [118, 137] width 122 height 11
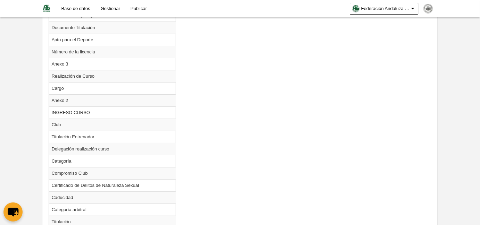
scroll to position [850, 0]
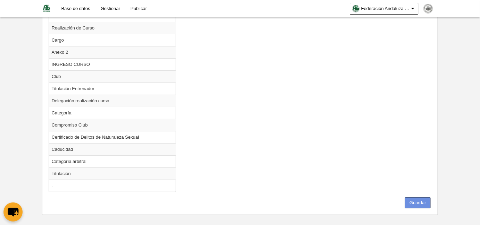
click at [421, 197] on button "Guardar" at bounding box center [418, 202] width 26 height 11
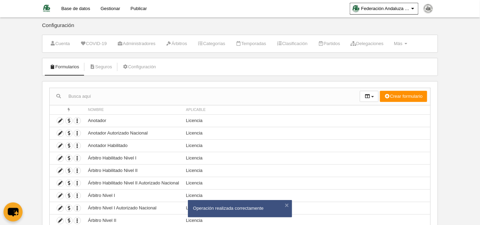
click at [109, 96] on input "text" at bounding box center [205, 96] width 310 height 10
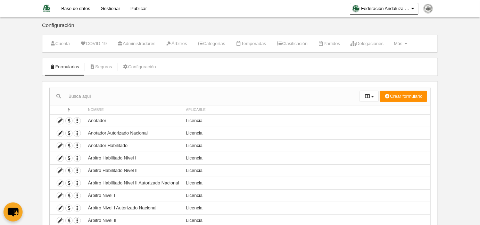
click at [17, 103] on body "Base de datos Gestionar Publicar Federación Andaluza de Voleibol Ajustes genera…" at bounding box center [240, 112] width 480 height 225
click at [81, 6] on link "Base de datos" at bounding box center [75, 8] width 39 height 17
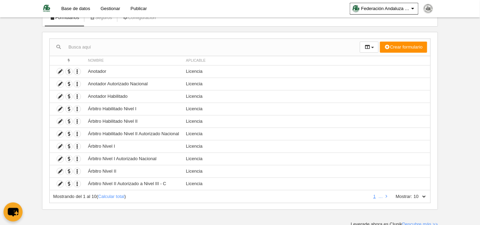
scroll to position [50, 0]
click at [91, 47] on input "text" at bounding box center [205, 47] width 310 height 10
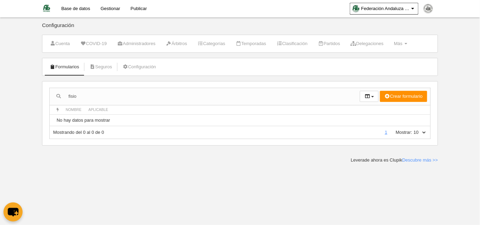
scroll to position [0, 0]
drag, startPoint x: 92, startPoint y: 95, endPoint x: 60, endPoint y: 96, distance: 31.2
click at [60, 96] on input "fisio" at bounding box center [205, 96] width 310 height 10
type input "d"
type input "cuerpo tecnico"
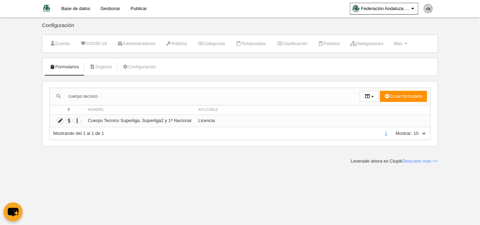
click at [60, 119] on icon at bounding box center [60, 121] width 7 height 7
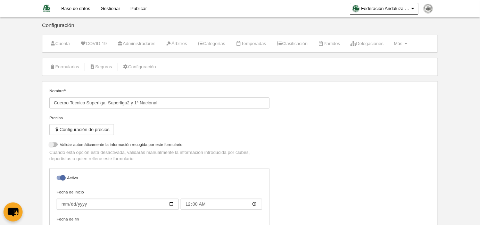
select select "selected"
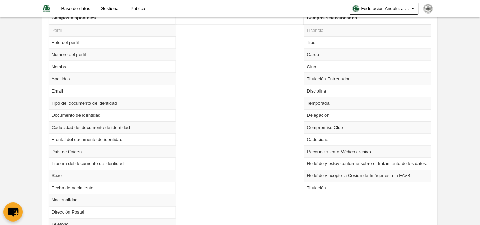
scroll to position [284, 0]
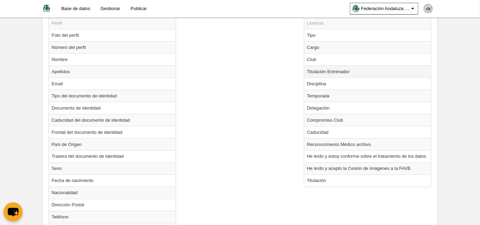
click at [339, 68] on td "Titulación Entrenador" at bounding box center [367, 72] width 127 height 12
radio input "true"
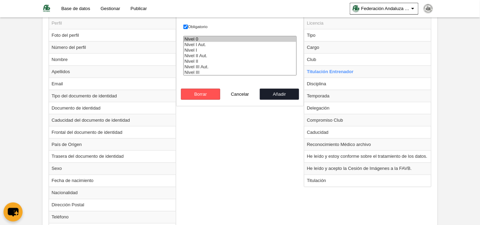
click at [203, 37] on option "Nivel 0" at bounding box center [240, 39] width 112 height 6
click at [200, 66] on option "Nivel III Aut." at bounding box center [240, 67] width 112 height 6
select select "Nivel 0"
click at [198, 71] on option "Nivel III" at bounding box center [240, 73] width 112 height 6
click at [282, 92] on button "Añadir" at bounding box center [280, 94] width 40 height 11
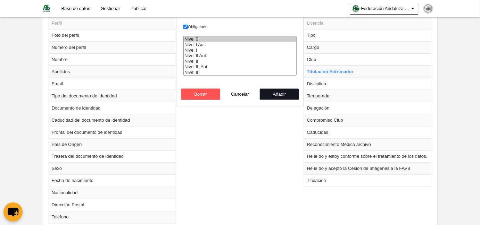
radio input "false"
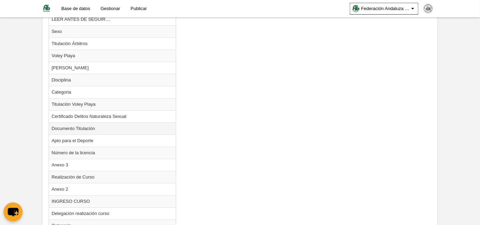
scroll to position [725, 0]
click at [101, 111] on td "Certificado Delitos Naturaleza Sexual" at bounding box center [112, 116] width 127 height 12
radio input "true"
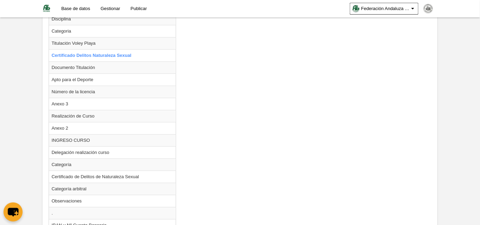
scroll to position [839, 0]
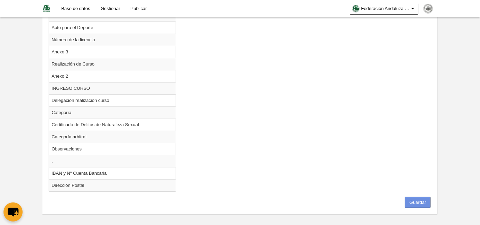
click at [420, 197] on button "Guardar" at bounding box center [418, 202] width 26 height 11
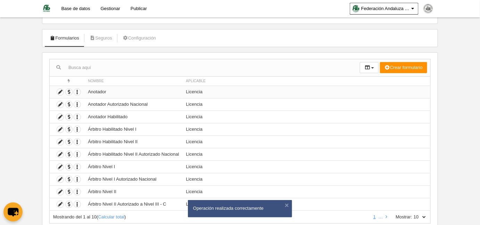
scroll to position [50, 0]
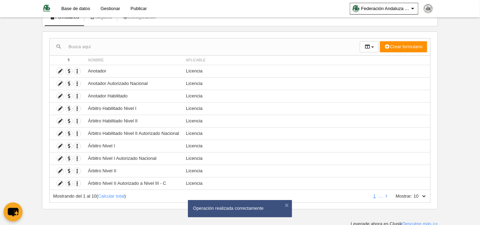
click at [124, 47] on input "text" at bounding box center [205, 47] width 310 height 10
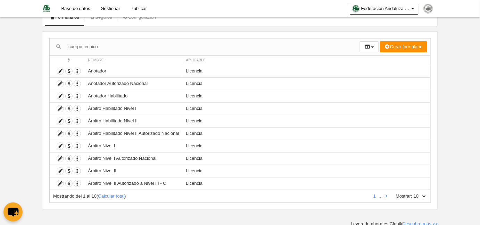
type input "cuerpo tecnico"
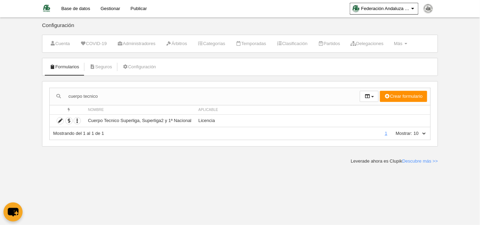
scroll to position [0, 0]
click at [59, 120] on icon at bounding box center [60, 121] width 7 height 7
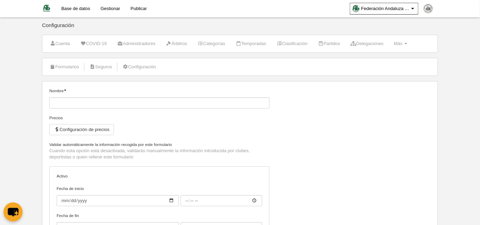
type input "Cuerpo Tecnico Superliga, Superliga2 y 1ª Nacional"
checkbox input "true"
type input "[DATE]"
type input "00:00"
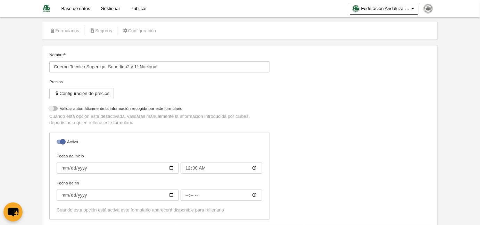
select select "selected"
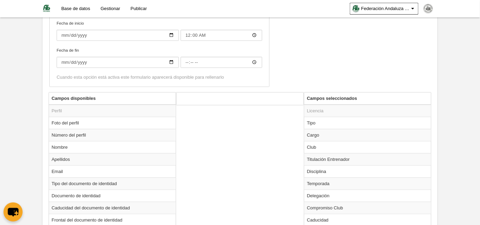
scroll to position [242, 0]
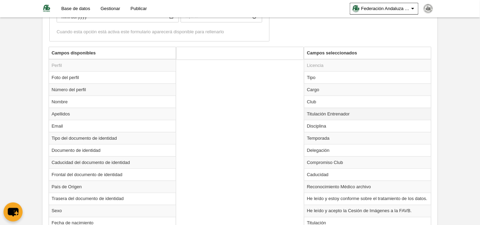
click at [319, 113] on td "Titulación Entrenador" at bounding box center [367, 114] width 127 height 12
radio input "true"
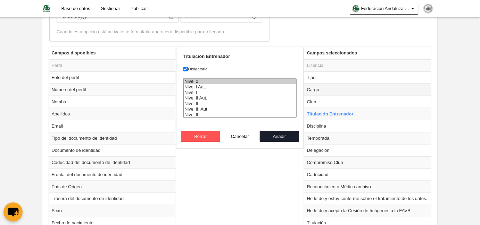
click at [326, 87] on td "Cargo" at bounding box center [367, 90] width 127 height 12
radio input "true"
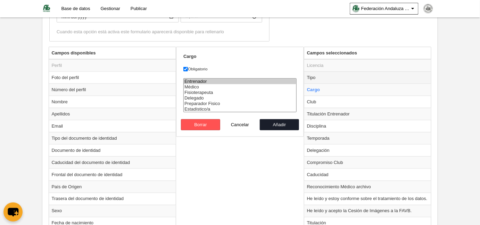
click at [315, 75] on td "Tipo" at bounding box center [367, 77] width 127 height 12
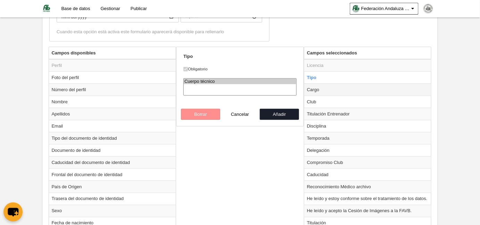
click at [314, 86] on td "Cargo" at bounding box center [367, 90] width 127 height 12
radio input "false"
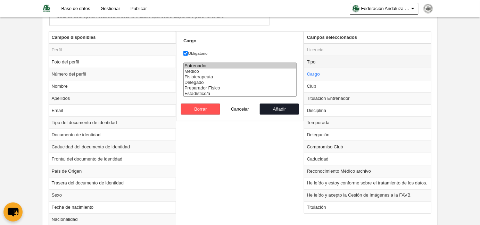
scroll to position [315, 0]
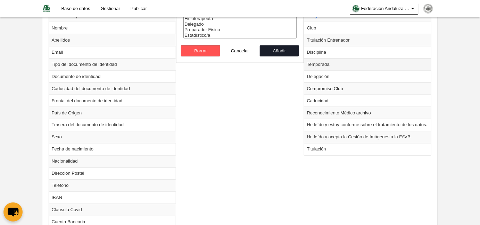
click at [321, 64] on td "Temporada" at bounding box center [367, 64] width 127 height 12
radio input "false"
radio input "true"
select select "8565"
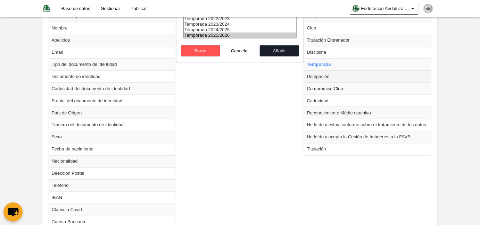
click at [321, 76] on td "Delegación" at bounding box center [367, 76] width 127 height 12
radio input "false"
radio input "true"
select select
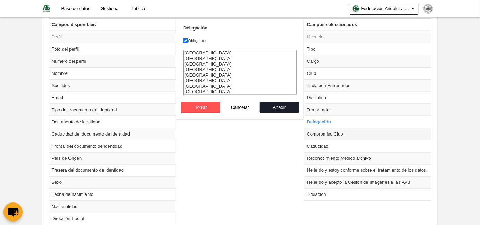
scroll to position [284, 0]
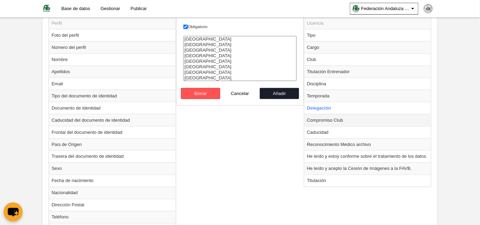
click at [325, 119] on td "Compromiso Club" at bounding box center [367, 120] width 127 height 12
radio input "false"
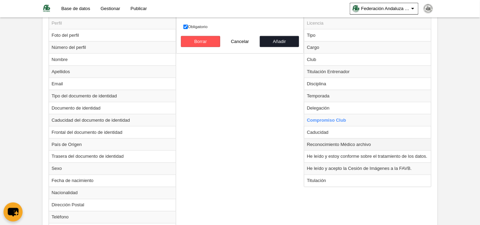
click at [320, 142] on td "Reconocimiento Médico archivo" at bounding box center [367, 144] width 127 height 12
radio input "false"
radio input "true"
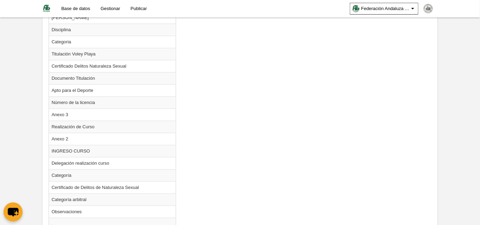
scroll to position [820, 0]
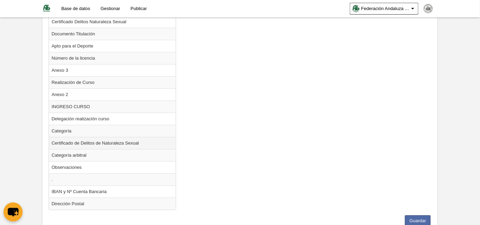
click at [122, 138] on td "Certificado de Delitos de Naturaleza Sexual" at bounding box center [112, 143] width 127 height 12
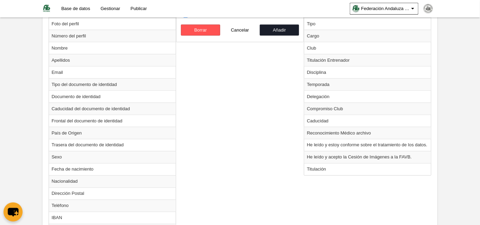
scroll to position [252, 0]
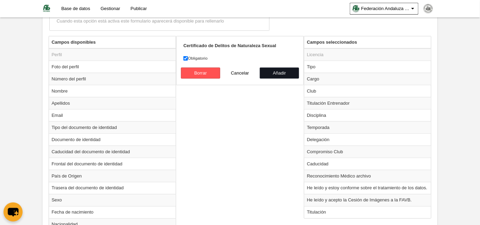
click at [285, 70] on button "Añadir" at bounding box center [280, 73] width 40 height 11
radio input "false"
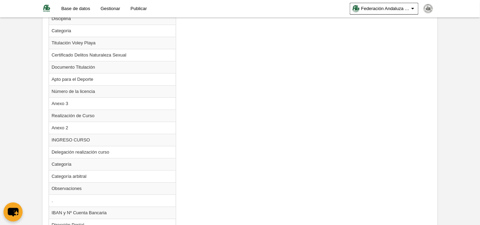
scroll to position [826, 0]
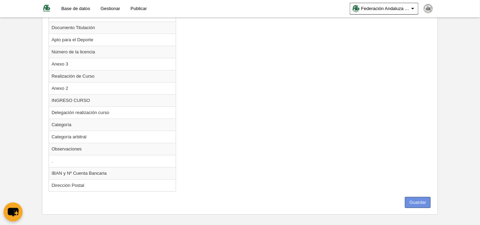
click at [424, 197] on button "Guardar" at bounding box center [418, 202] width 26 height 11
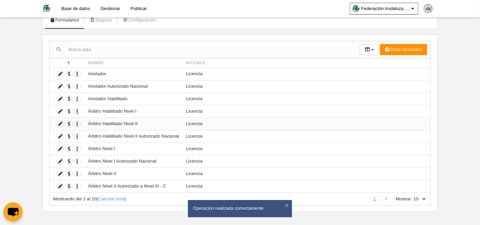
scroll to position [50, 0]
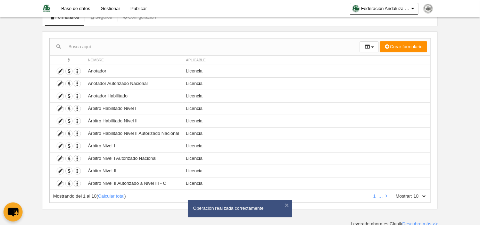
click at [104, 47] on input "text" at bounding box center [205, 47] width 310 height 10
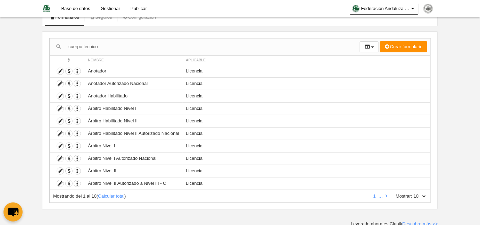
type input "cuerpo tecnico"
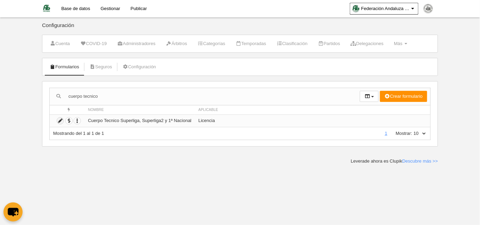
click at [58, 120] on icon at bounding box center [60, 121] width 7 height 7
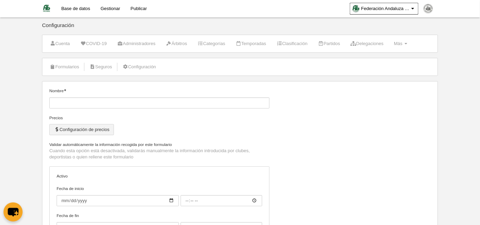
type input "Cuerpo Tecnico Superliga, Superliga2 y 1ª Nacional"
checkbox input "true"
type input "[DATE]"
type input "00:00"
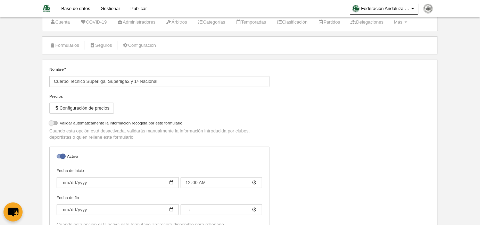
select select "selected"
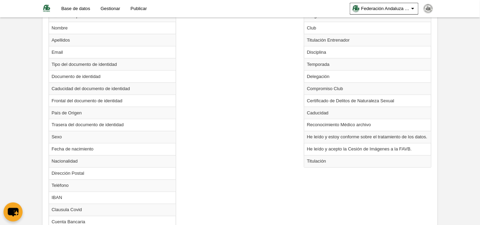
scroll to position [284, 0]
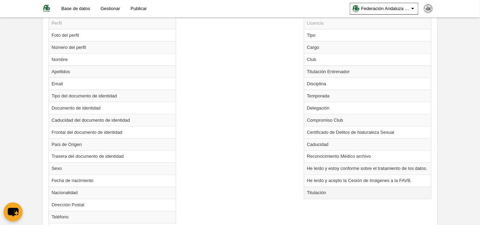
click at [312, 190] on td "Titulación" at bounding box center [367, 193] width 127 height 12
radio input "true"
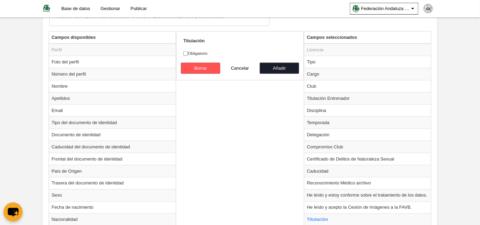
scroll to position [221, 0]
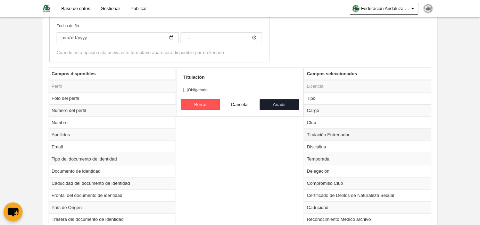
click at [334, 130] on td "Titulación Entrenador" at bounding box center [367, 135] width 127 height 12
radio input "true"
checkbox input "true"
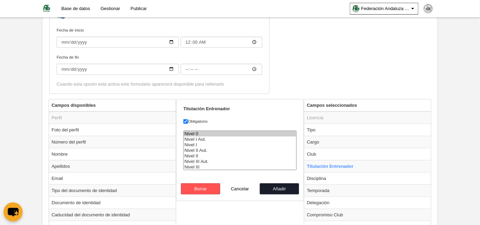
scroll to position [252, 0]
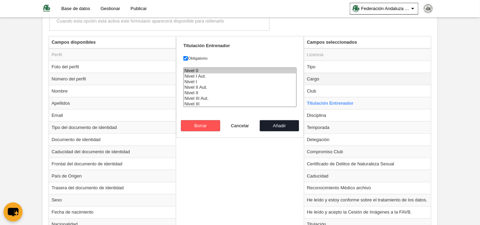
click at [319, 78] on td "Cargo" at bounding box center [367, 79] width 127 height 12
radio input "true"
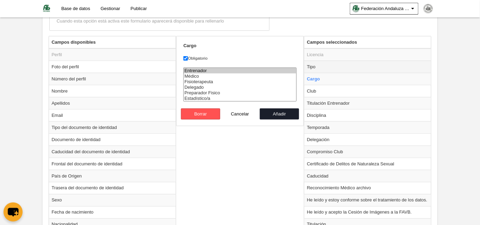
click at [320, 66] on td "Tipo" at bounding box center [367, 67] width 127 height 12
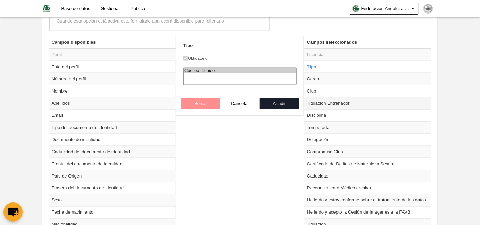
click at [320, 106] on td "Titulación Entrenador" at bounding box center [367, 103] width 127 height 12
radio input "false"
radio input "true"
select select "Nivel 0"
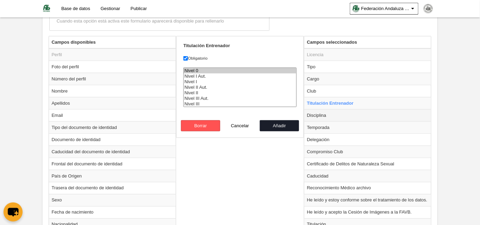
click at [353, 115] on td "Disciplina" at bounding box center [367, 115] width 127 height 12
radio input "false"
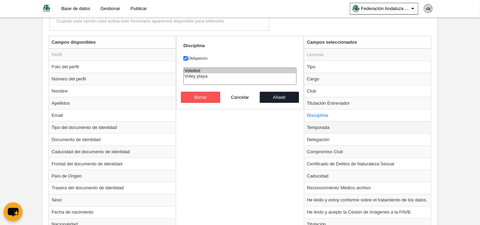
click at [352, 126] on td "Temporada" at bounding box center [367, 127] width 127 height 12
radio input "false"
radio input "true"
select select "8565"
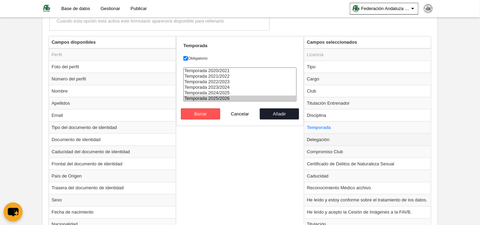
click at [343, 141] on td "Delegación" at bounding box center [367, 140] width 127 height 12
radio input "false"
radio input "true"
select select
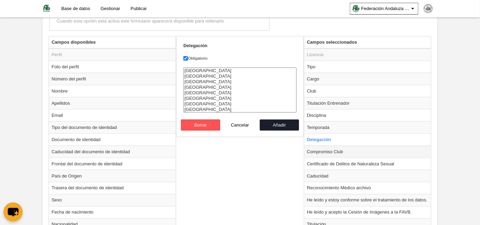
click at [329, 150] on td "Compromiso Club" at bounding box center [367, 152] width 127 height 12
radio input "false"
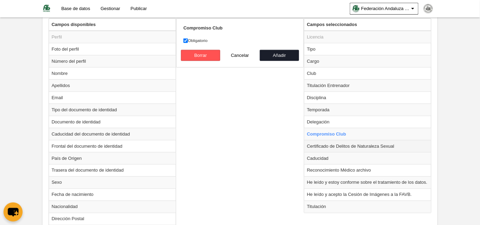
scroll to position [284, 0]
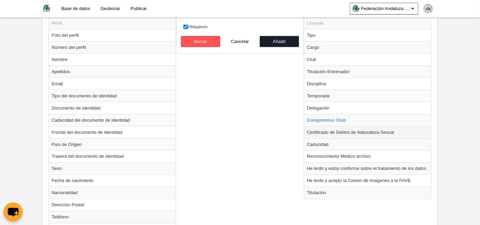
click at [343, 131] on td "Certificado de Delitos de Naturaleza Sexual" at bounding box center [367, 132] width 127 height 12
radio input "false"
radio input "true"
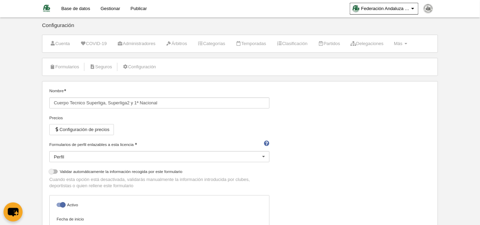
scroll to position [0, 0]
click at [402, 42] on span "Más" at bounding box center [398, 43] width 9 height 5
click at [399, 72] on link "Formularios" at bounding box center [378, 71] width 65 height 11
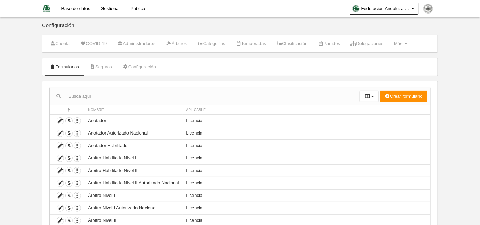
click at [136, 98] on input "text" at bounding box center [205, 96] width 310 height 10
type input "fisioterapeuta"
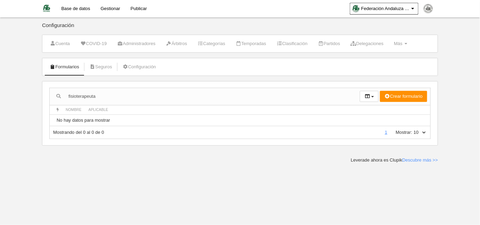
drag, startPoint x: 81, startPoint y: 98, endPoint x: 4, endPoint y: 93, distance: 77.6
click at [4, 93] on body "Base de datos Gestionar Publicar Federación Andaluza de Voleibol Ajustes genera…" at bounding box center [240, 112] width 480 height 225
